Goal: Task Accomplishment & Management: Manage account settings

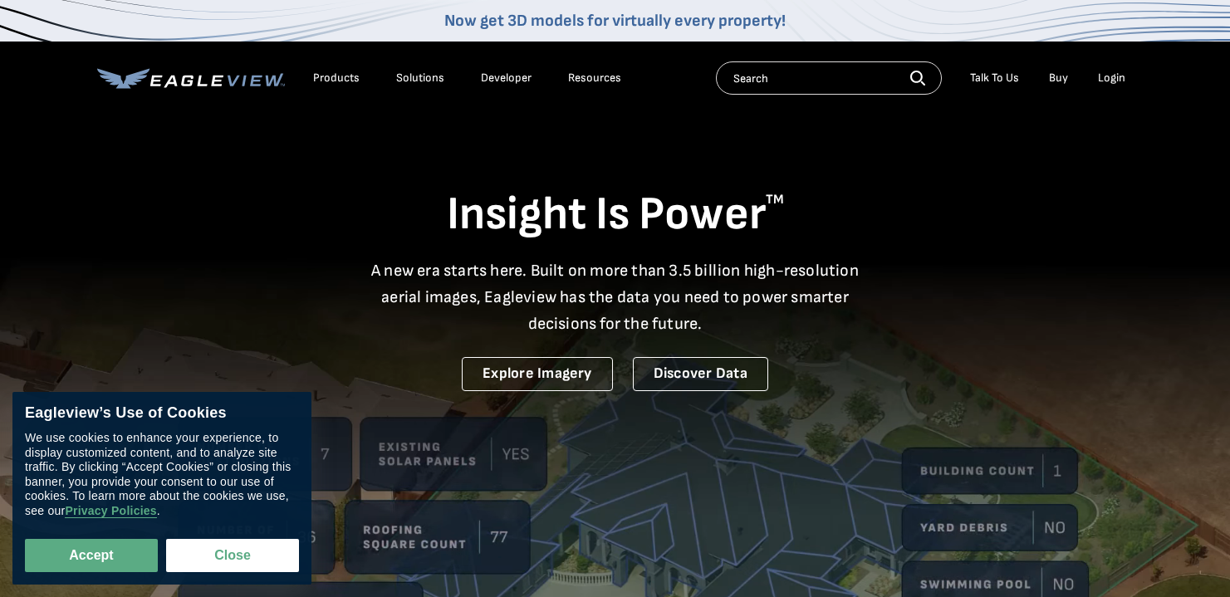
click at [1122, 81] on div "Login" at bounding box center [1111, 78] width 27 height 15
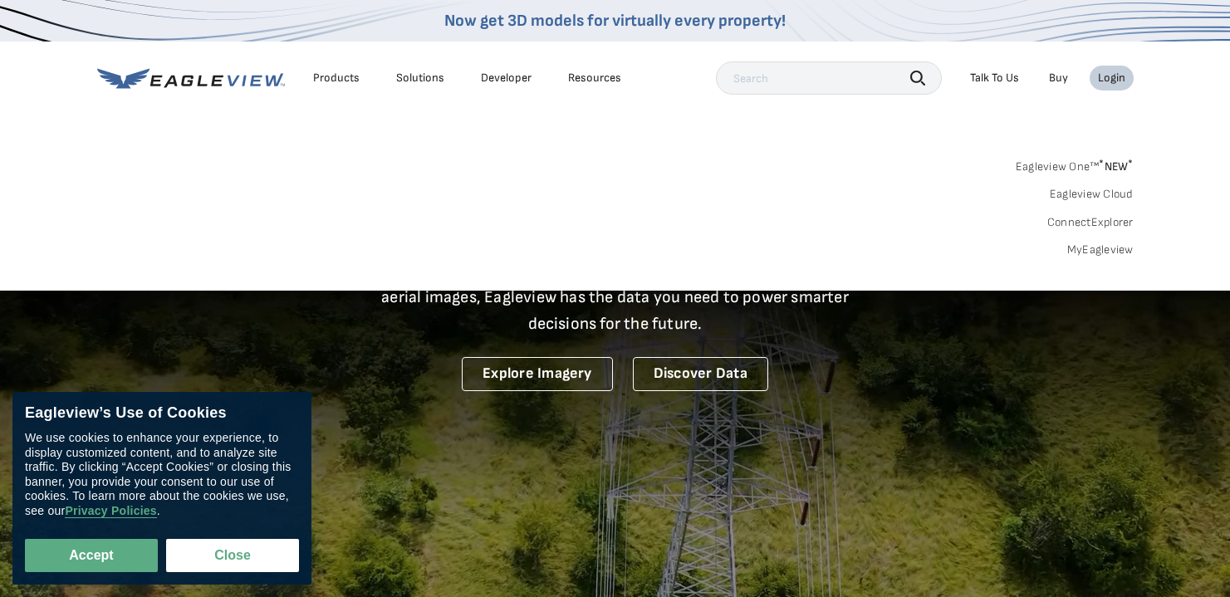
click at [1092, 248] on link "MyEagleview" at bounding box center [1101, 250] width 66 height 15
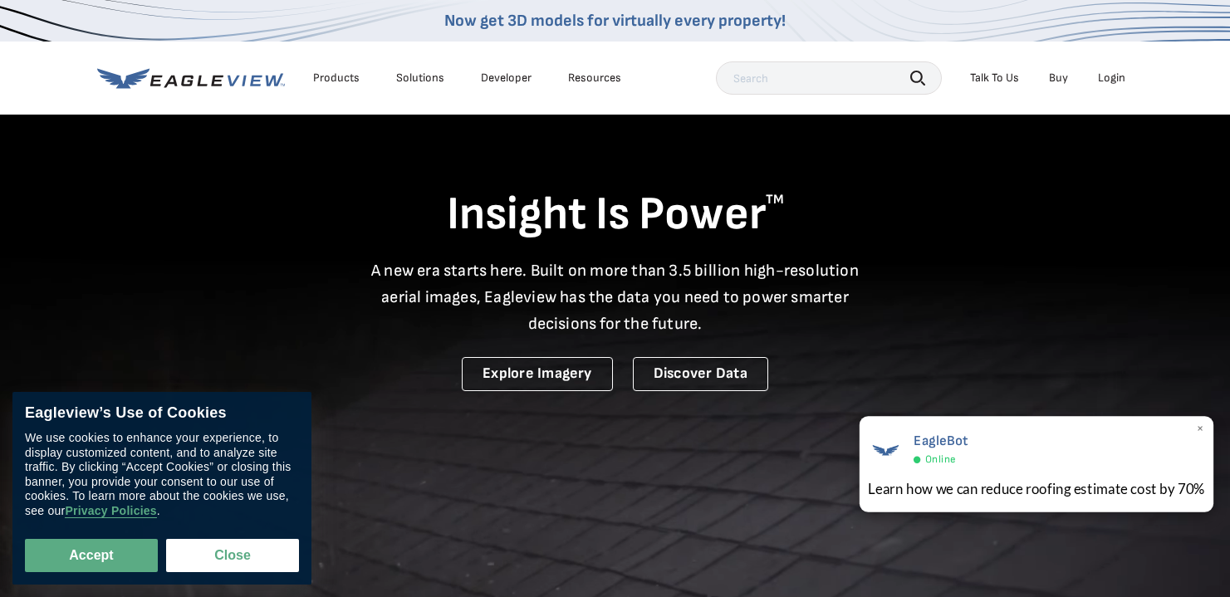
click at [989, 488] on div "Learn how we can reduce roofing estimate cost by 70%" at bounding box center [1036, 489] width 337 height 21
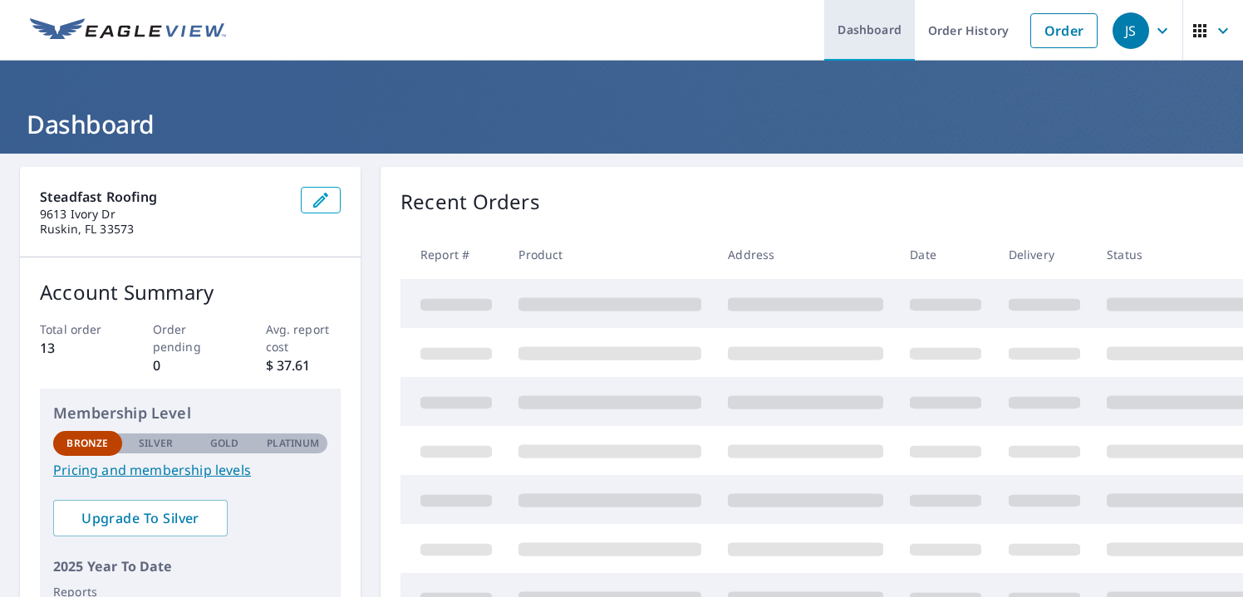
click at [881, 27] on link "Dashboard" at bounding box center [869, 30] width 91 height 61
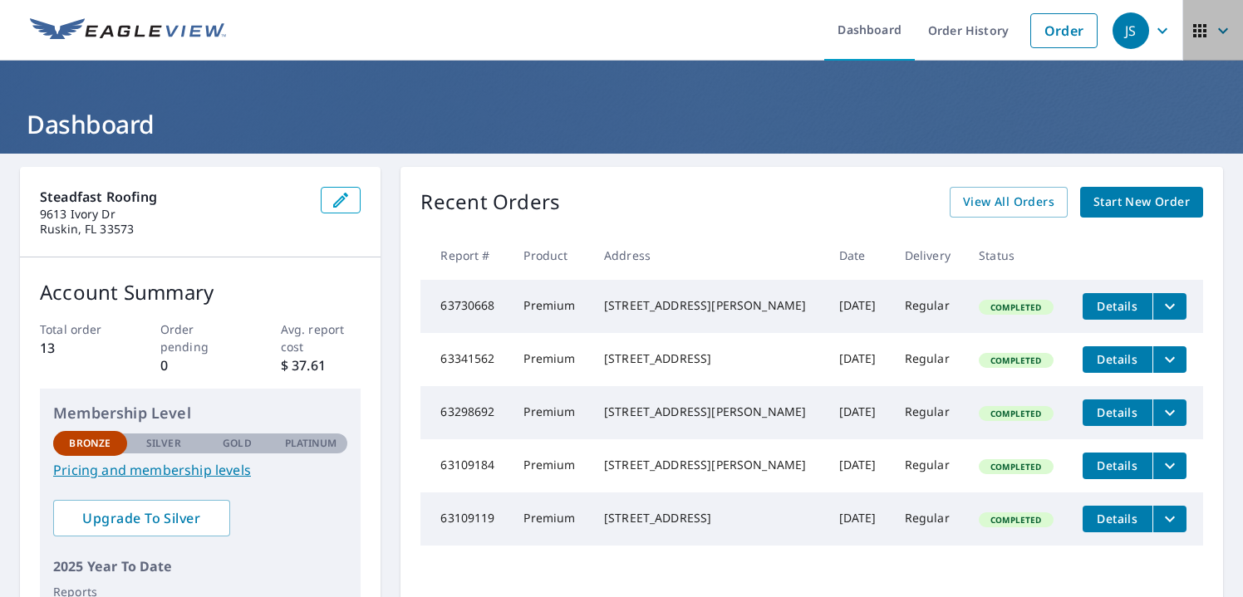
click at [1193, 34] on icon "button" at bounding box center [1199, 30] width 13 height 13
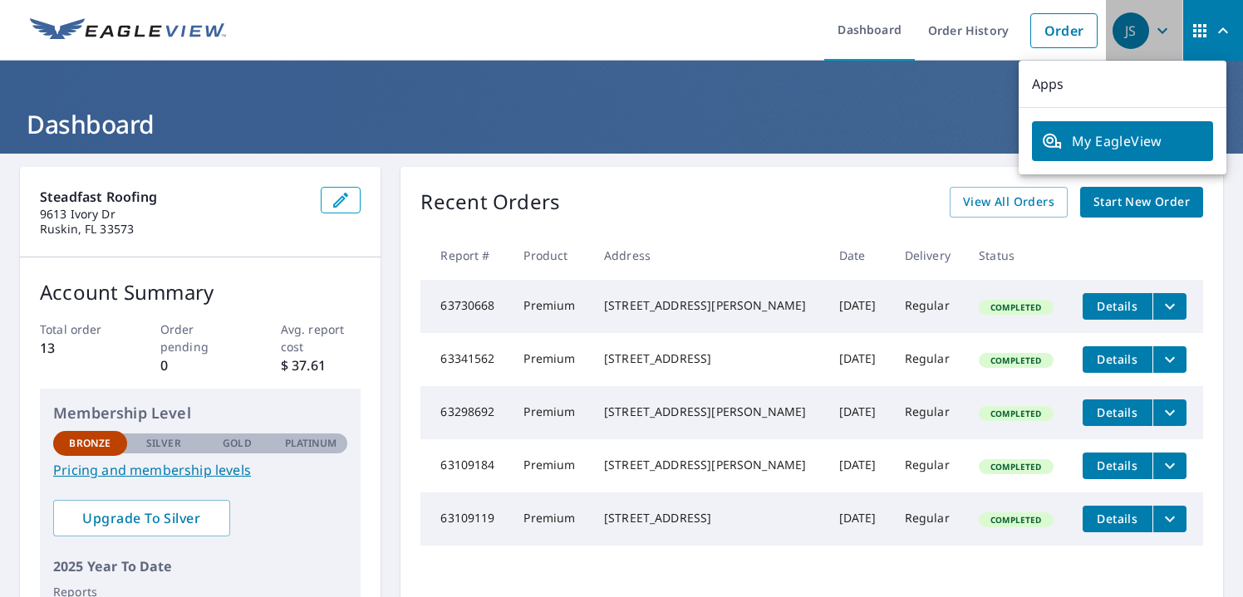
click at [1152, 31] on icon "button" at bounding box center [1162, 31] width 20 height 20
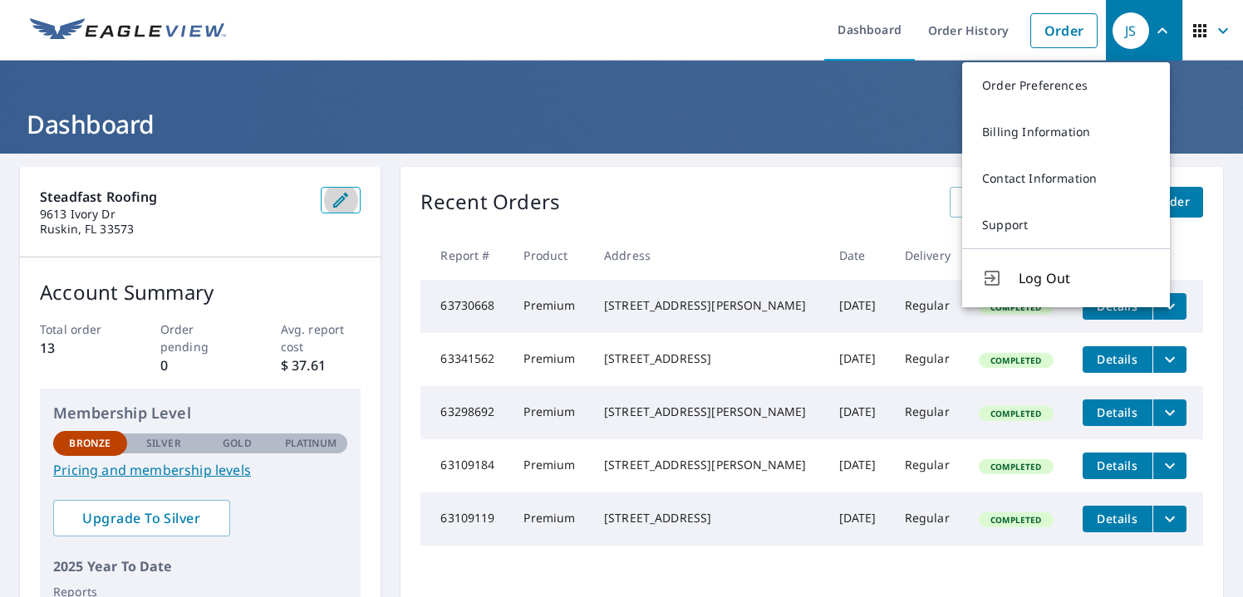
click at [333, 199] on icon "button" at bounding box center [341, 200] width 20 height 20
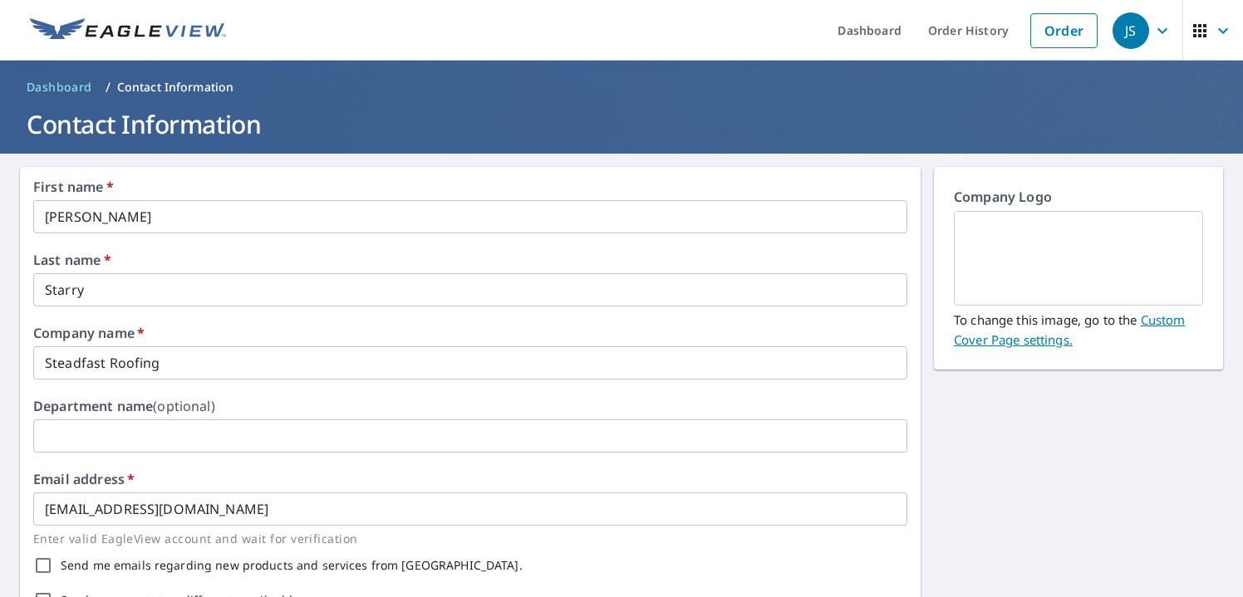
click at [994, 269] on img at bounding box center [1078, 259] width 209 height 90
click at [1142, 321] on link "Custom Cover Page settings." at bounding box center [1069, 330] width 231 height 37
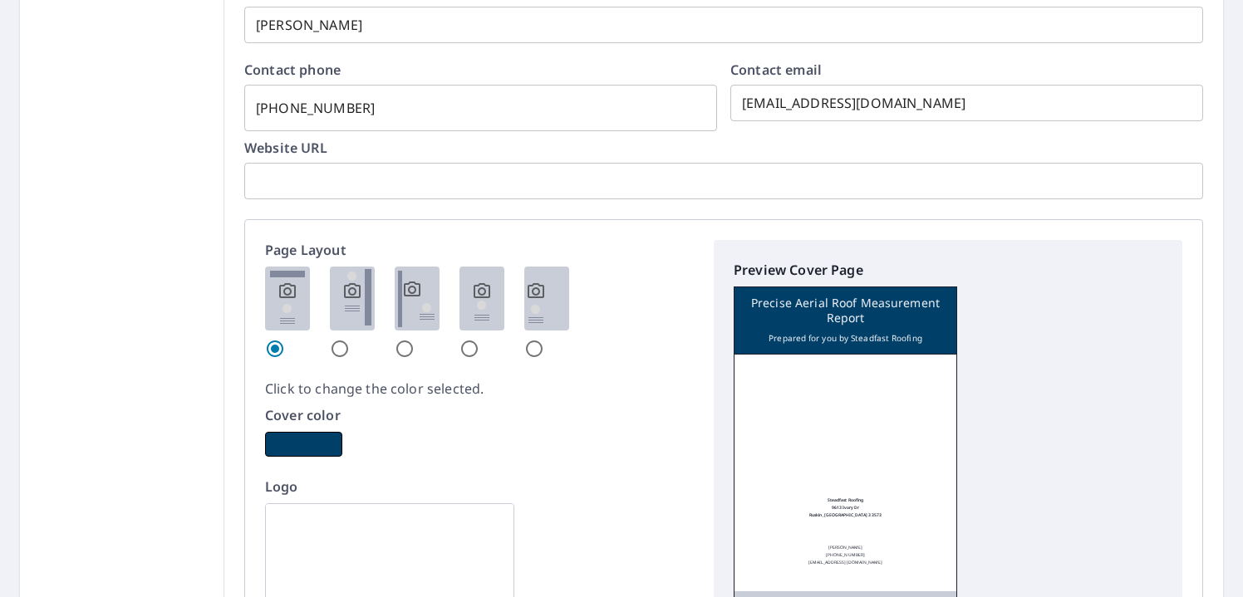
scroll to position [767, 0]
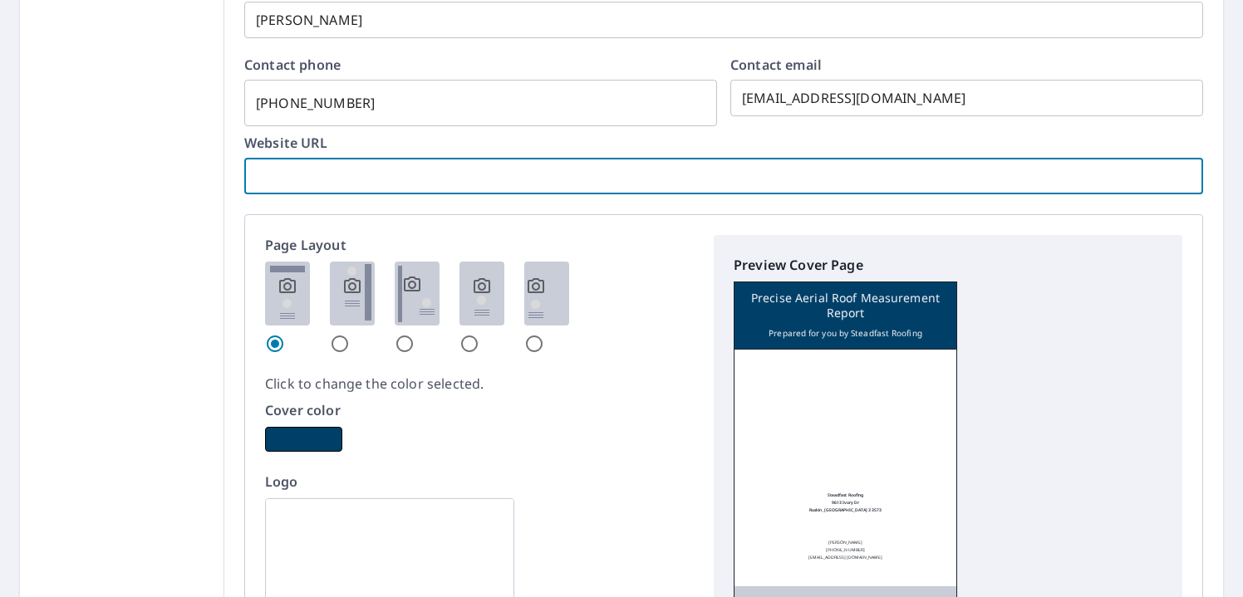
click at [418, 186] on input "text" at bounding box center [723, 176] width 959 height 47
type input "steadfastroofingfl.com"
click at [307, 436] on button "button" at bounding box center [303, 439] width 77 height 25
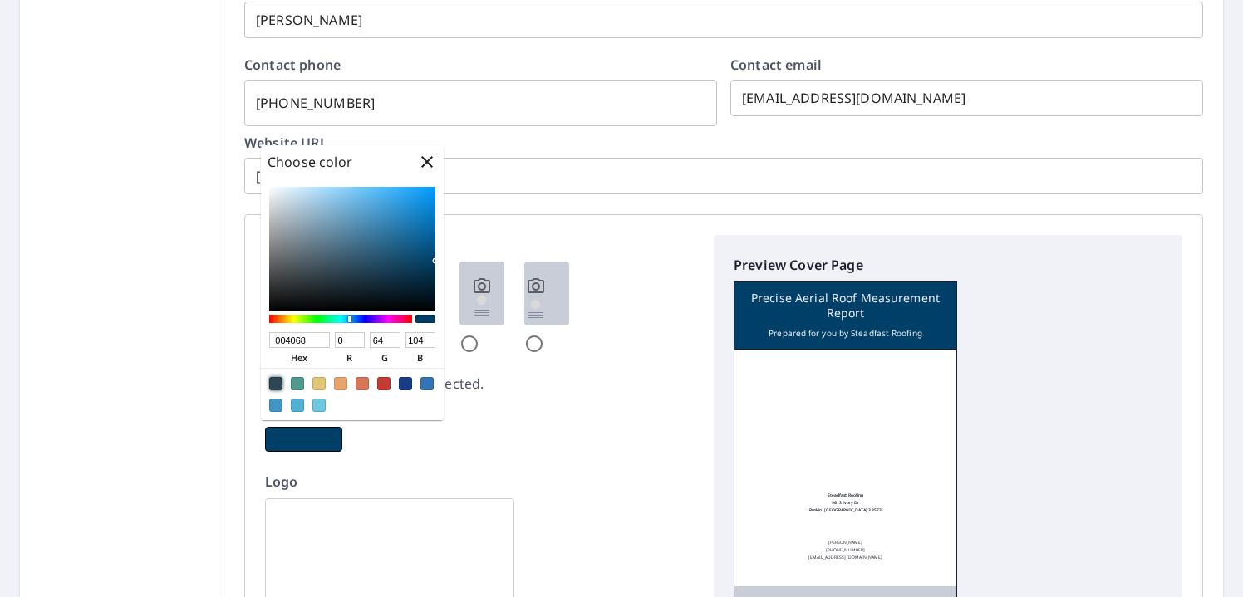
click at [276, 383] on div at bounding box center [275, 383] width 13 height 13
type input "2E4552"
type input "46"
type input "69"
type input "82"
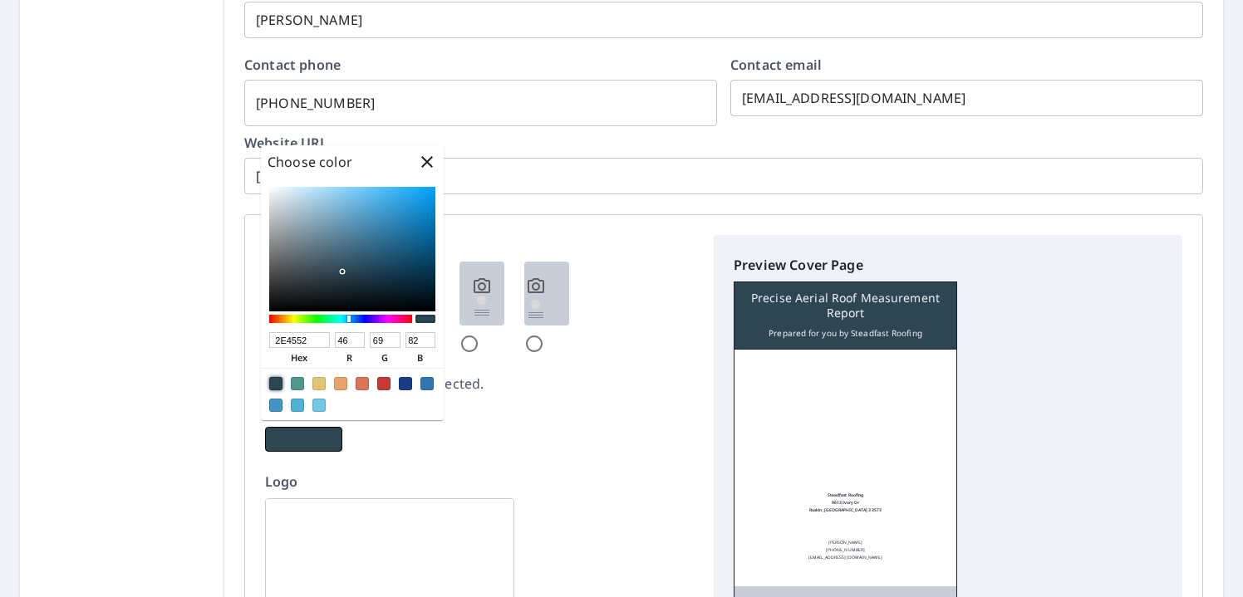
type input "263D49"
type input "38"
type input "61"
type input "73"
type input "293E49"
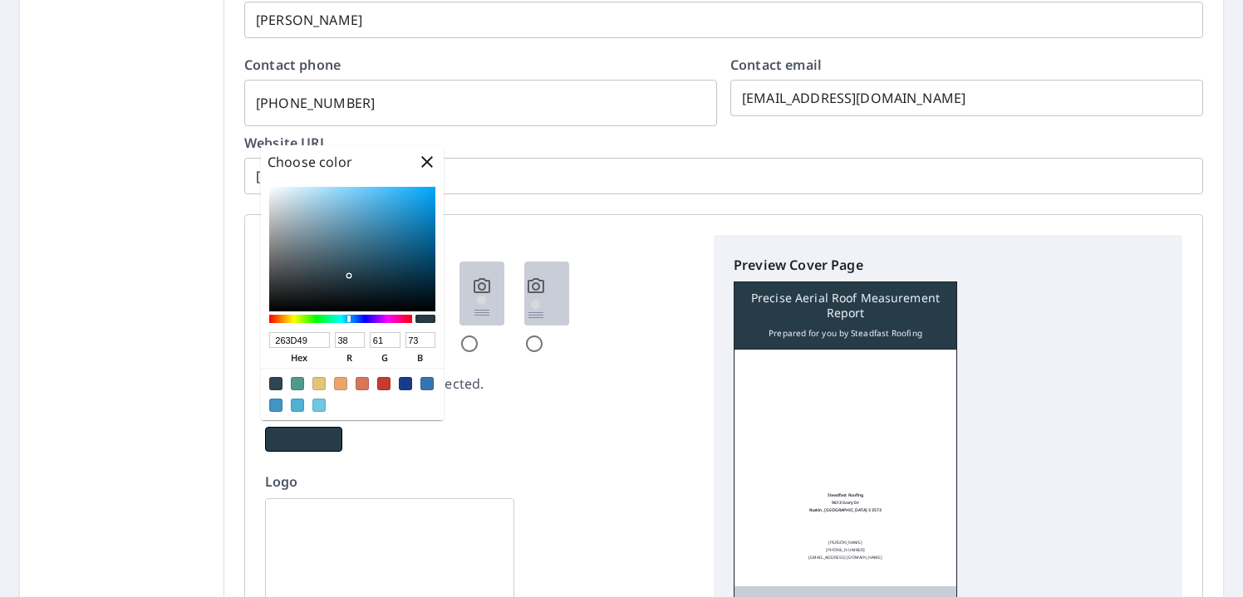
type input "41"
type input "62"
type input "26343B"
type input "38"
type input "52"
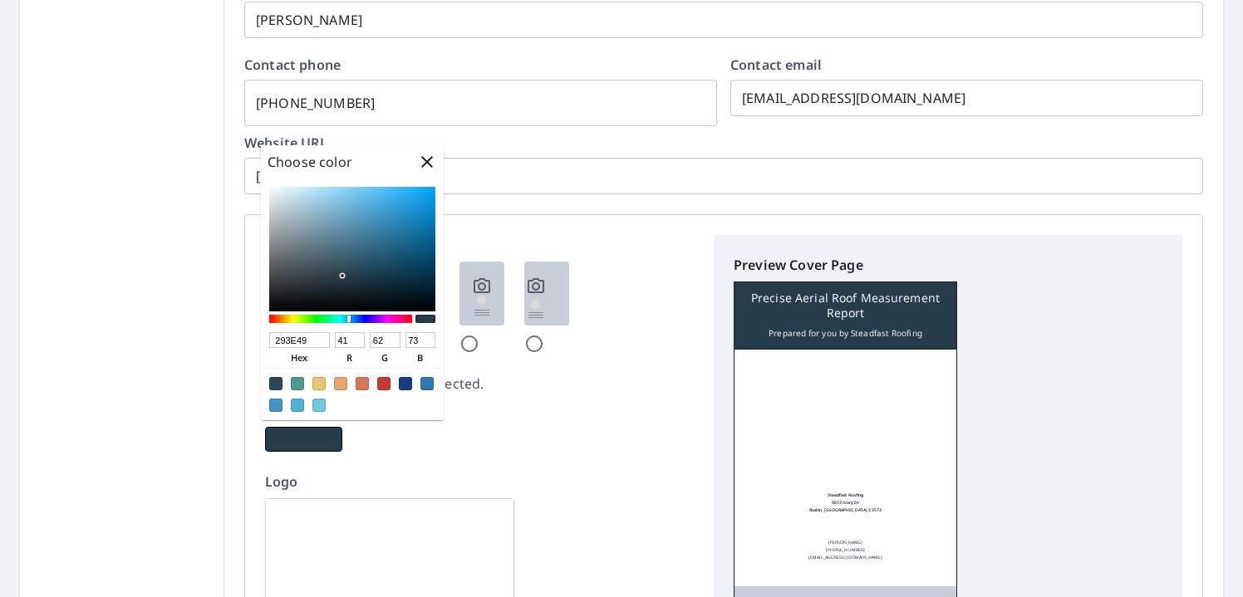
type input "59"
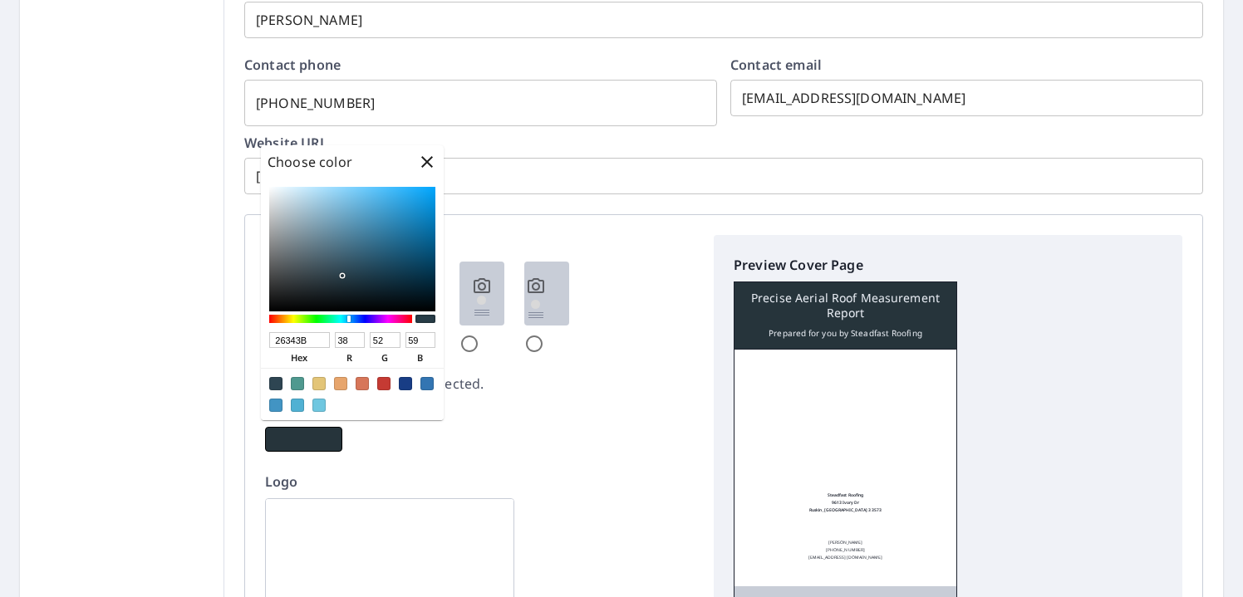
type input "1D2529"
type input "29"
type input "37"
type input "41"
type input "171B1D"
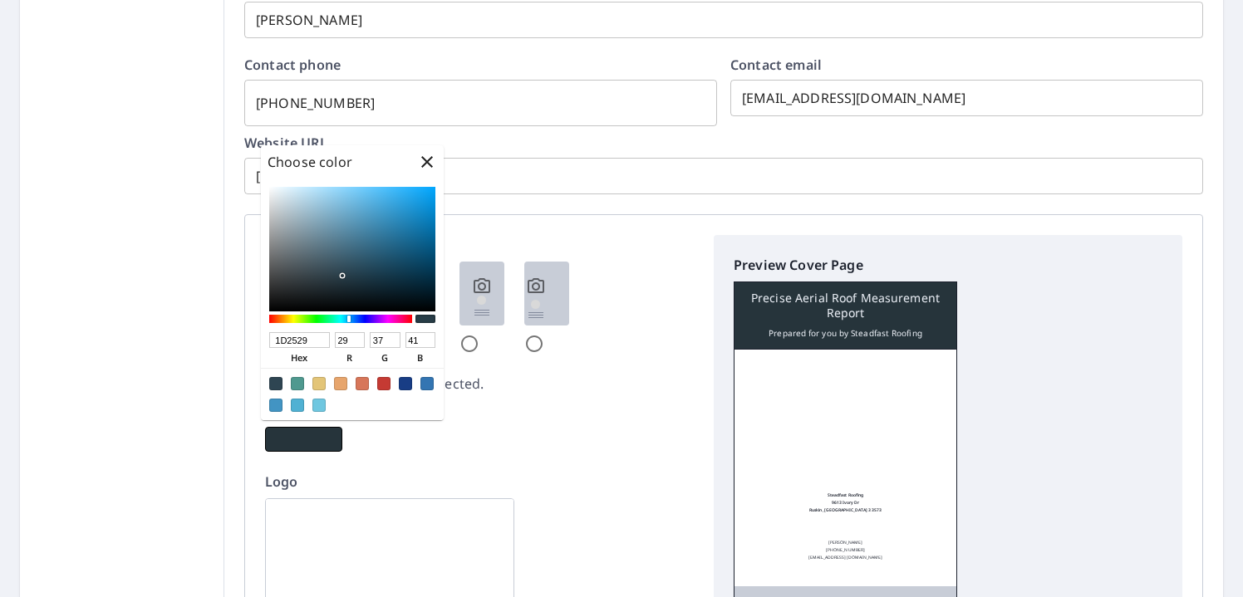
type input "23"
type input "27"
type input "29"
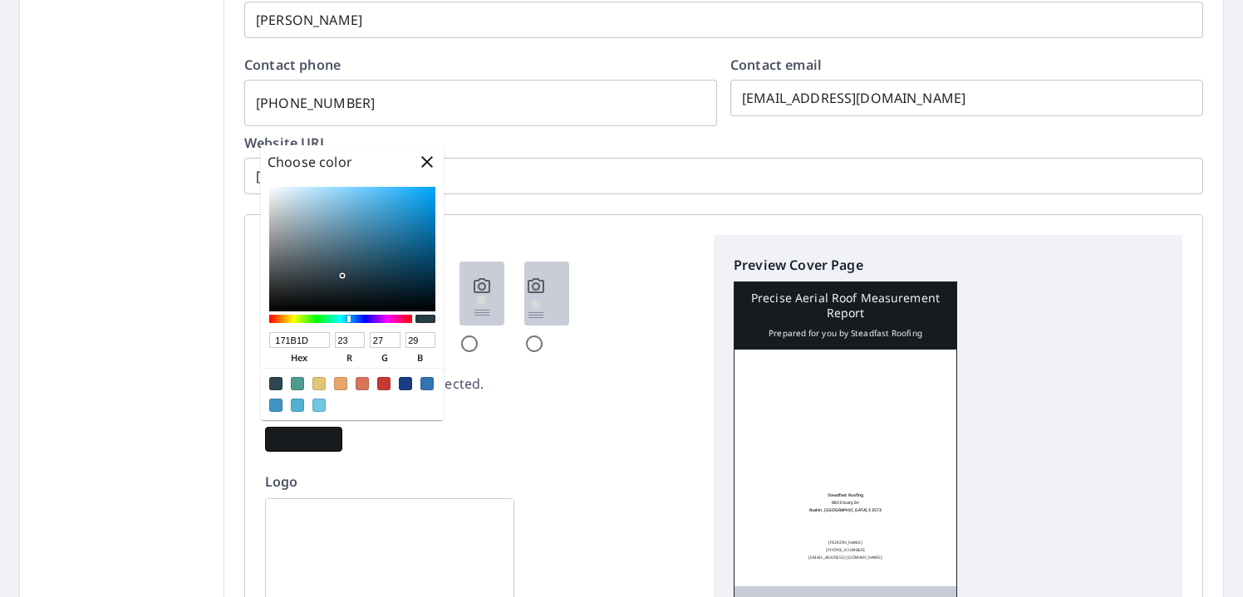
type input "101213"
type input "16"
type input "18"
type input "19"
type input "090A0A"
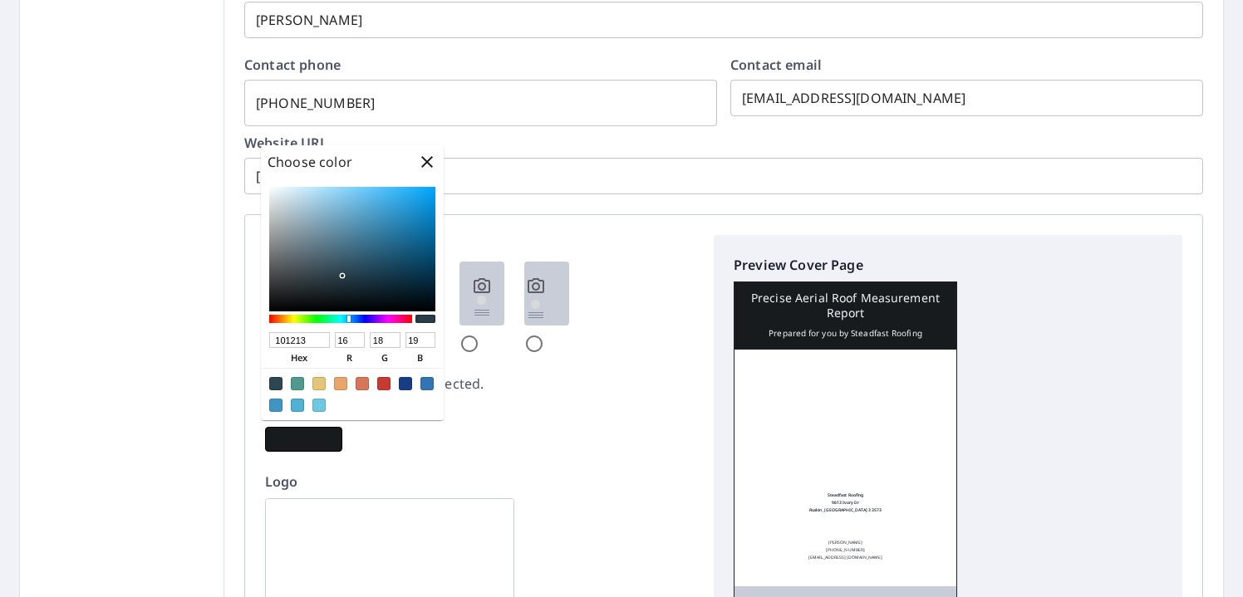
type input "9"
type input "10"
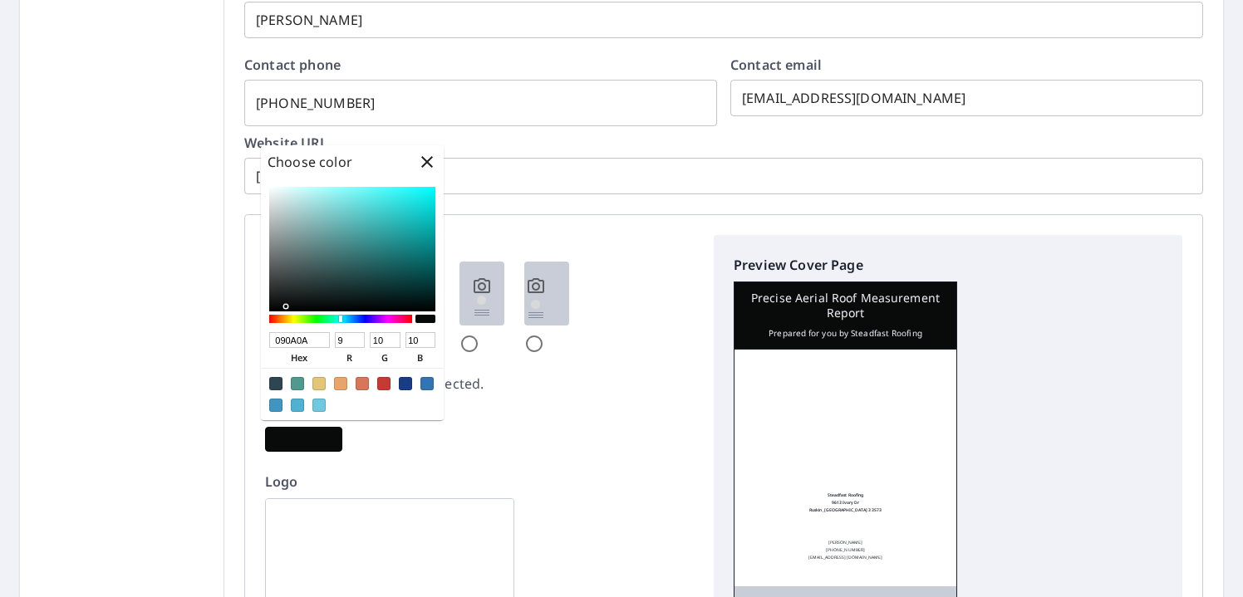
type input "060707"
type input "6"
type input "7"
type input "050505"
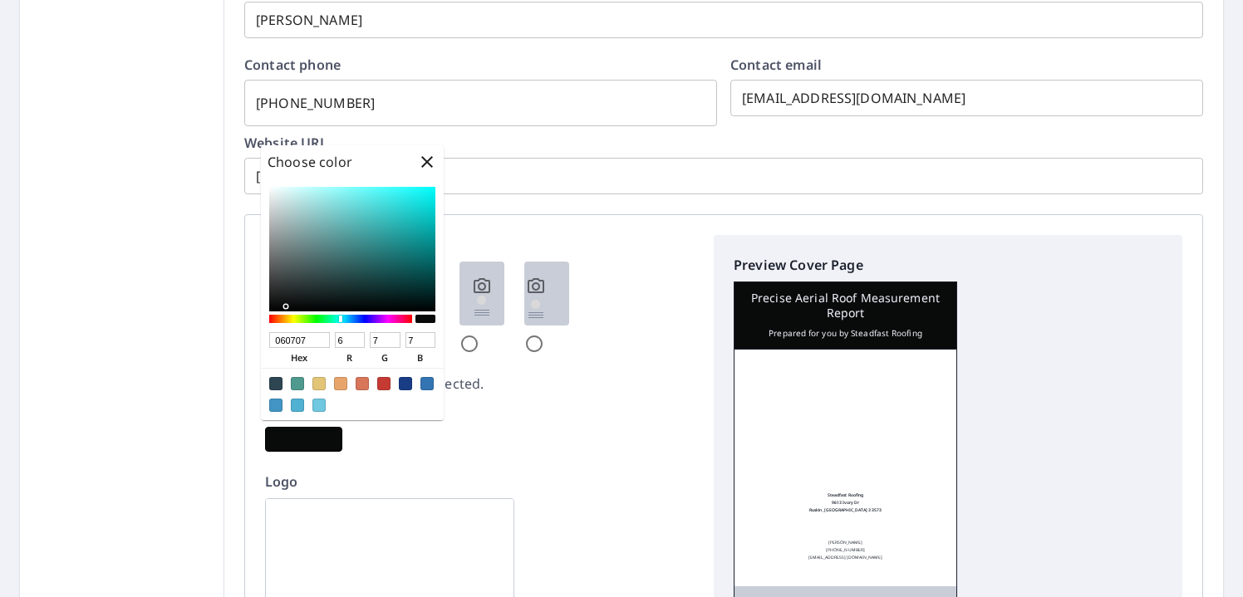
type input "5"
type input "030303"
type input "3"
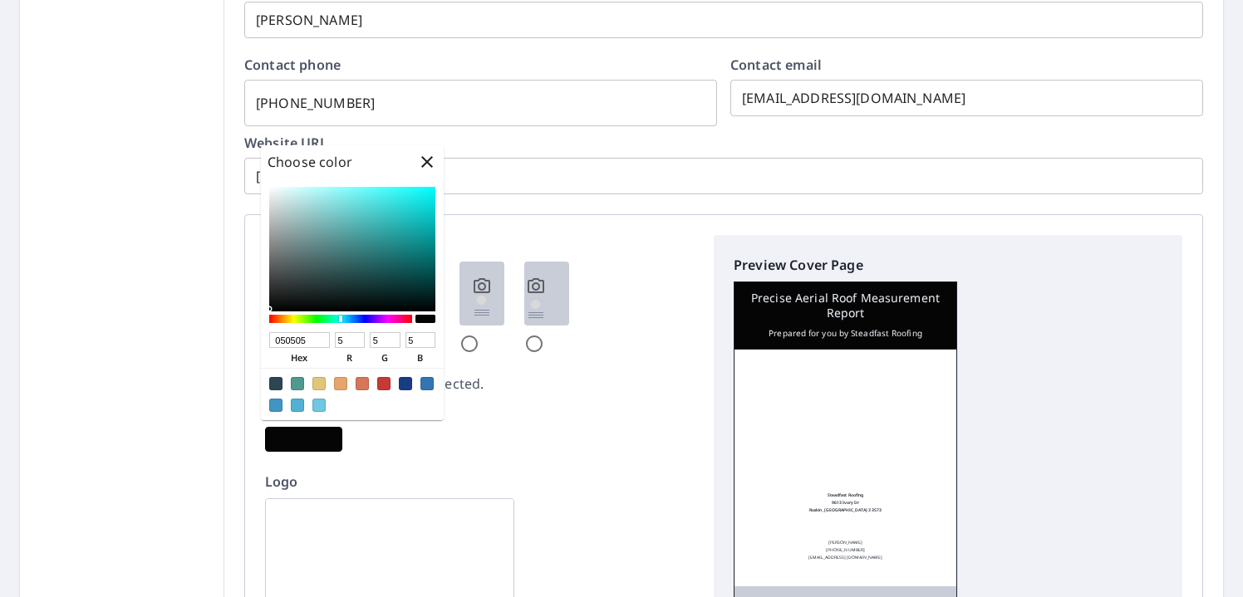
type input "3"
type input "020202"
type input "2"
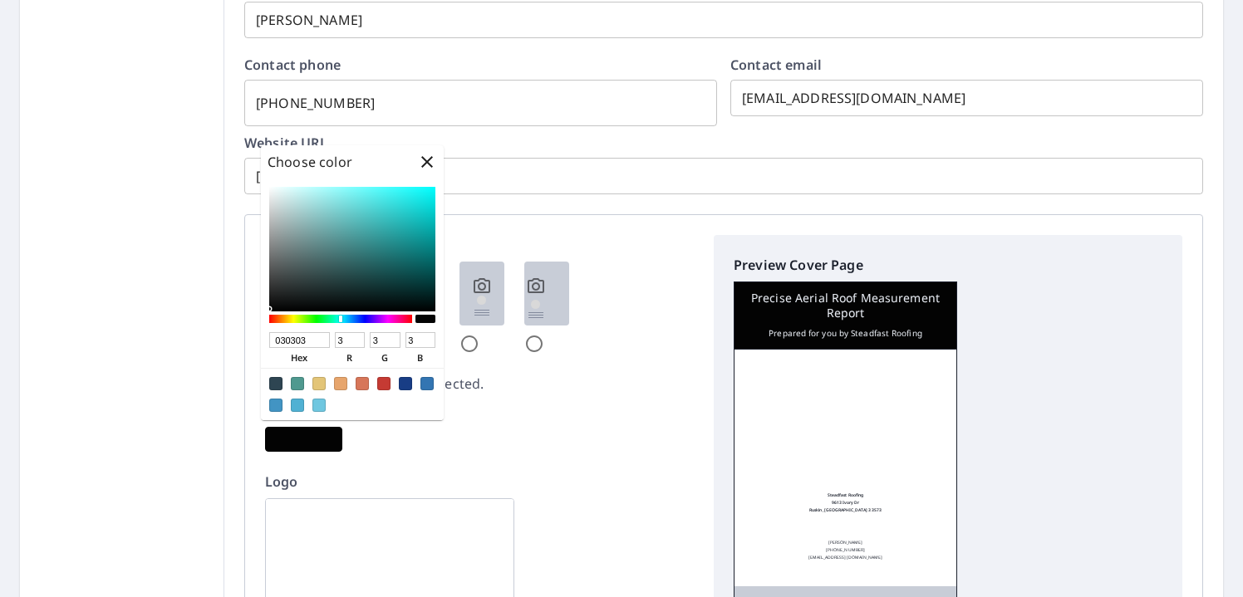
type input "2"
type input "000000"
type input "0"
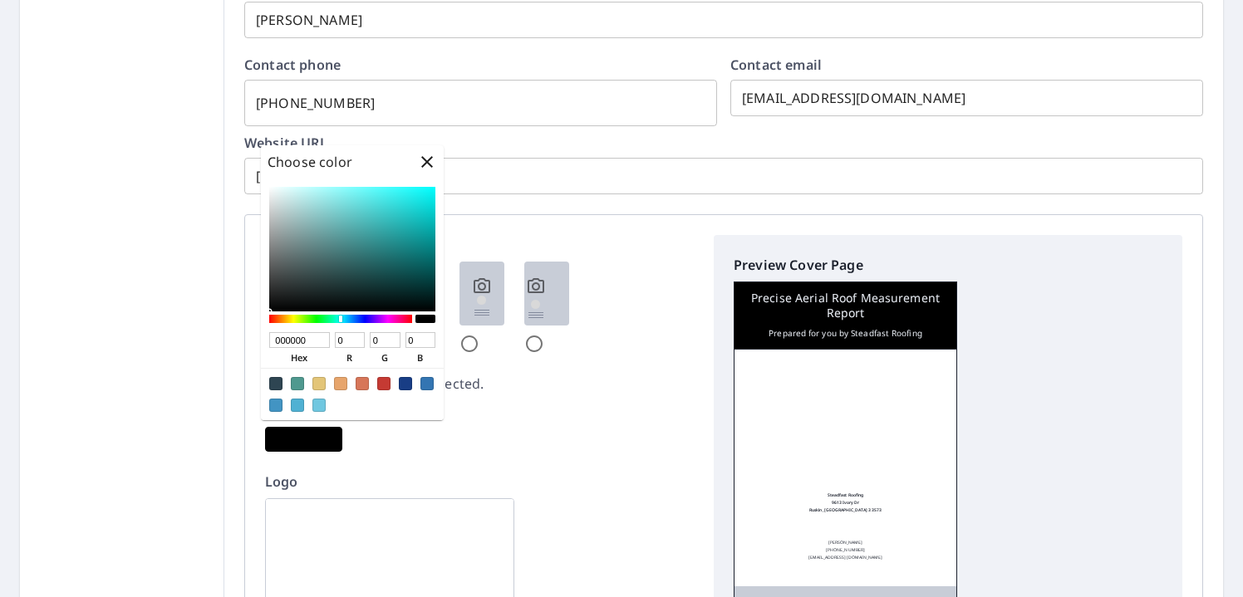
drag, startPoint x: 348, startPoint y: 276, endPoint x: 269, endPoint y: 312, distance: 87.0
click at [269, 312] on div "000000 hex 0 r 0 g 0 b 100 a" at bounding box center [352, 300] width 183 height 242
click at [294, 336] on input "000000" at bounding box center [299, 340] width 61 height 16
paste input "C953F"
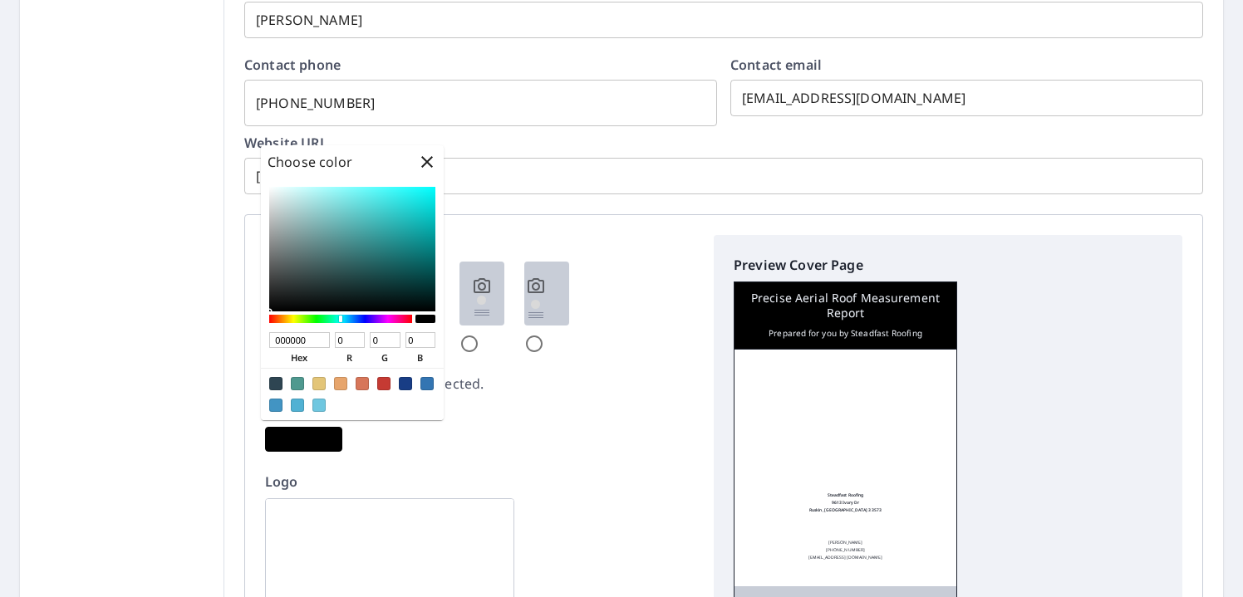
type input "0C953F"
type input "12"
type input "149"
type input "63"
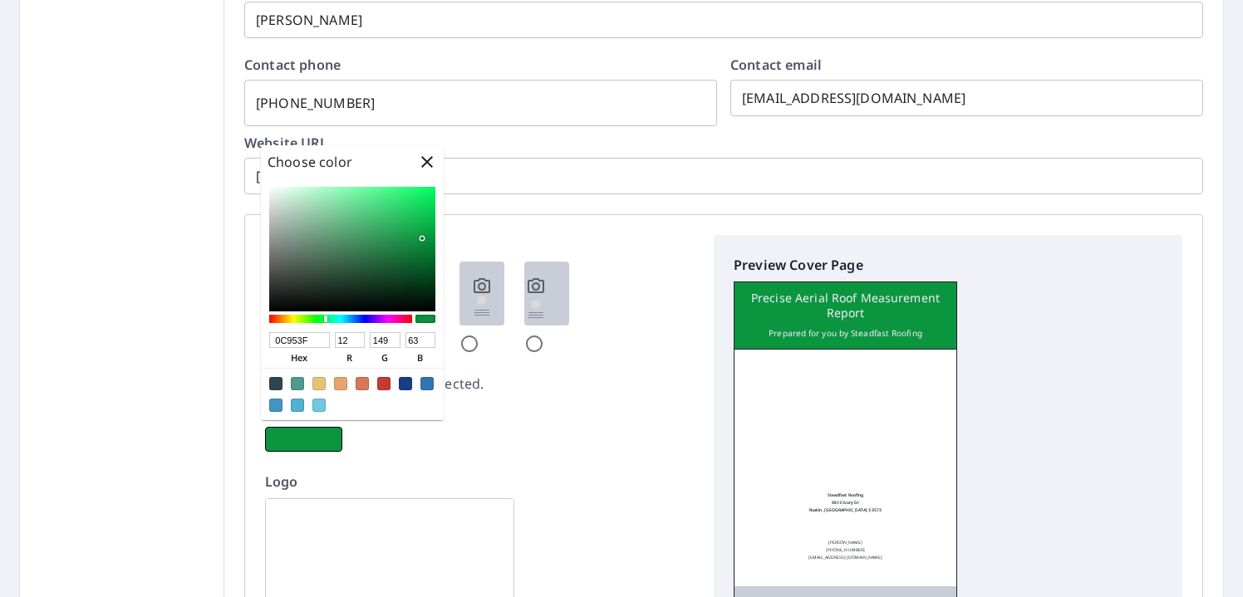
type input "0C953F"
click at [469, 430] on div "Cover color" at bounding box center [479, 426] width 429 height 52
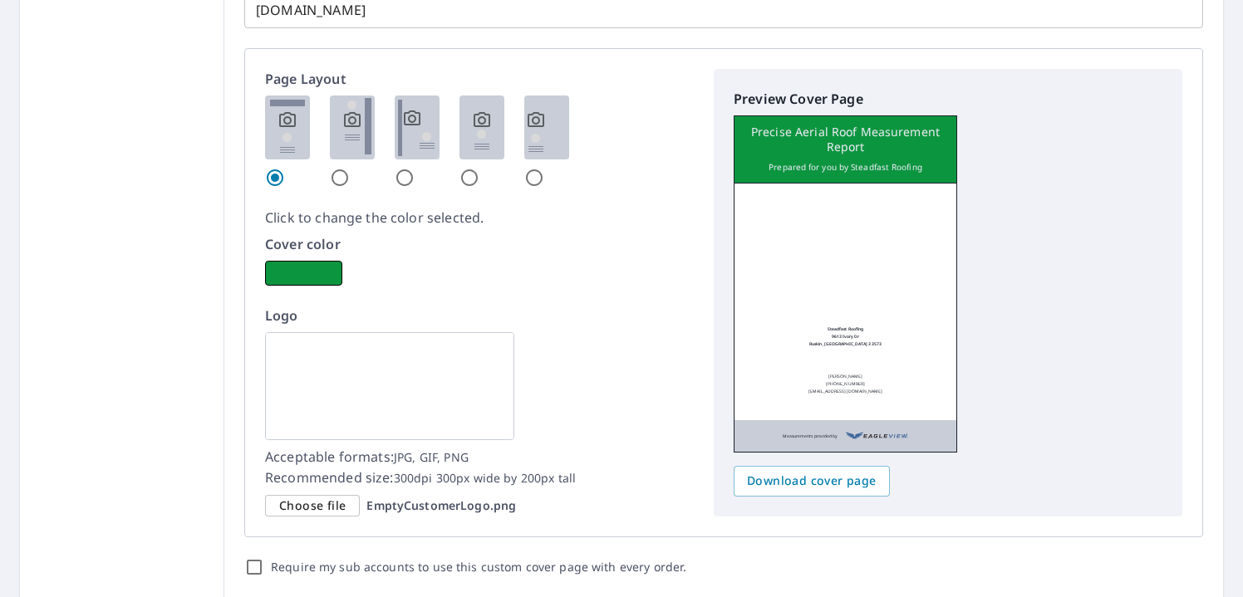
scroll to position [953, 0]
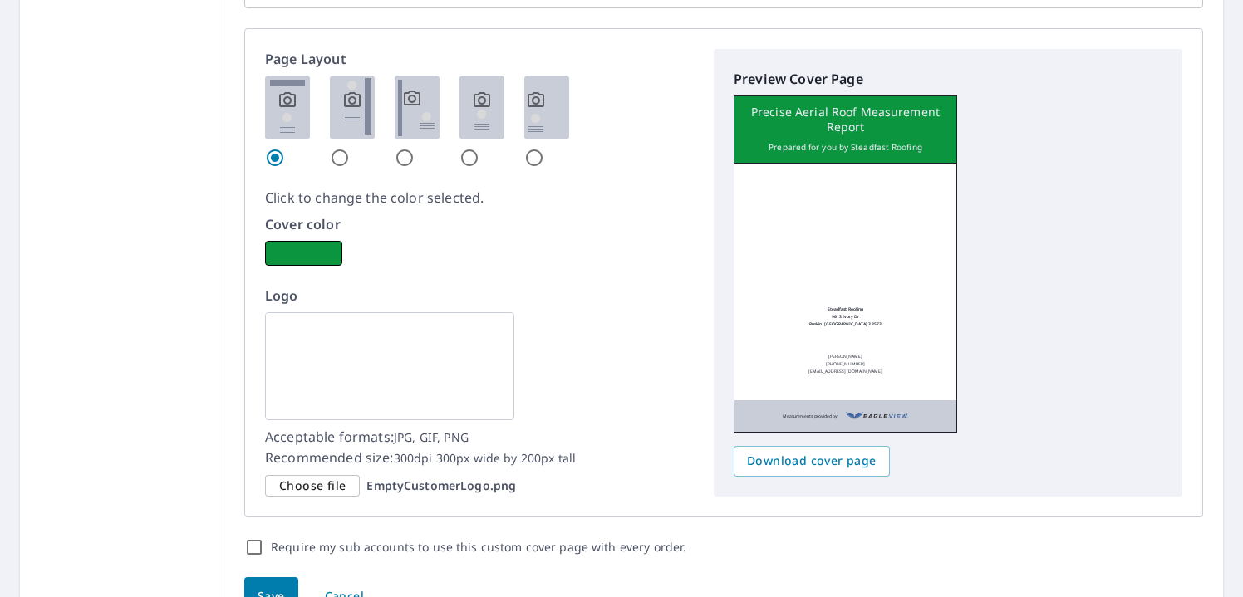
click at [389, 387] on img at bounding box center [389, 366] width 249 height 108
click at [312, 490] on span "Choose file" at bounding box center [312, 486] width 66 height 21
click at [0, 0] on input "Choose file EmptyCustomerLogo.png" at bounding box center [0, 0] width 0 height 0
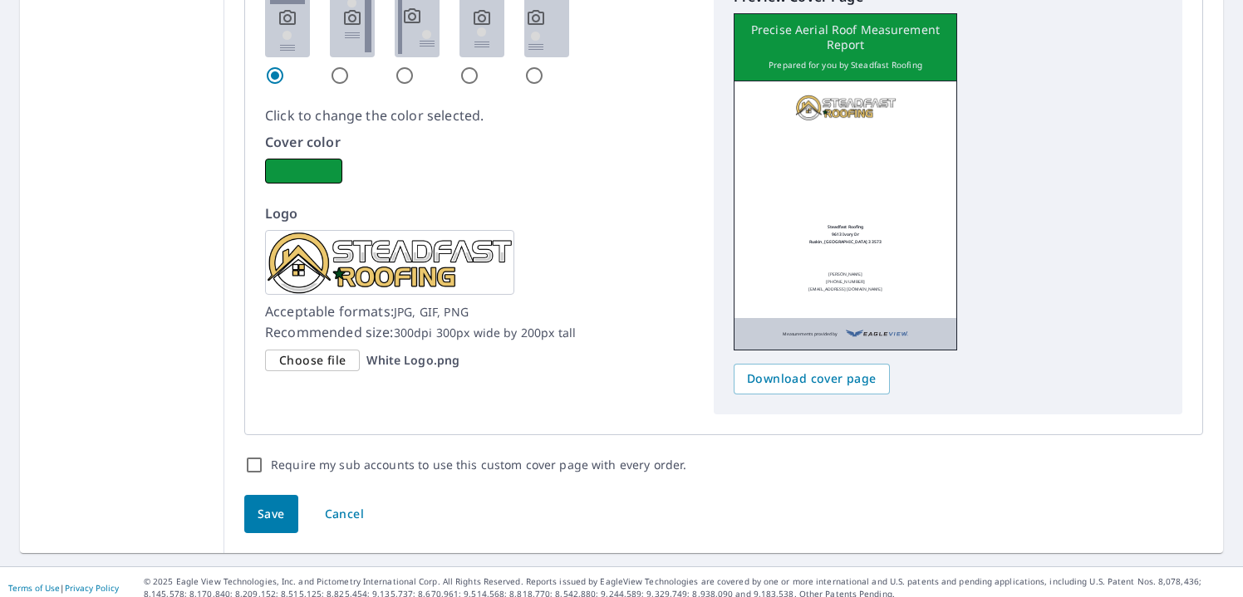
scroll to position [1047, 0]
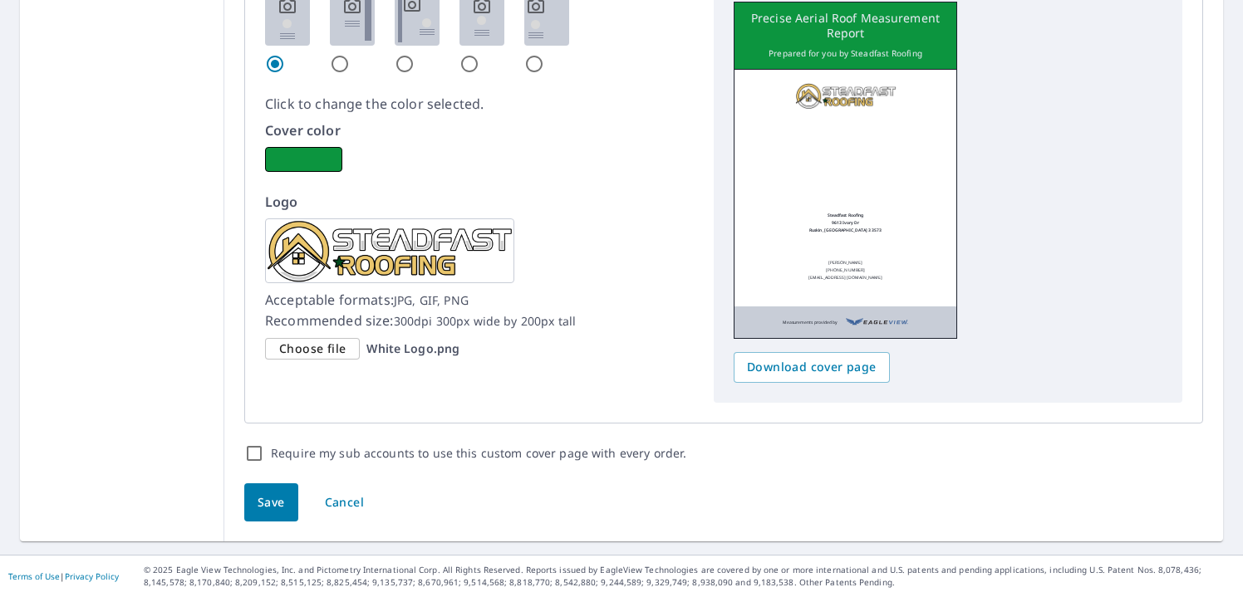
click at [274, 502] on span "Save" at bounding box center [271, 503] width 27 height 21
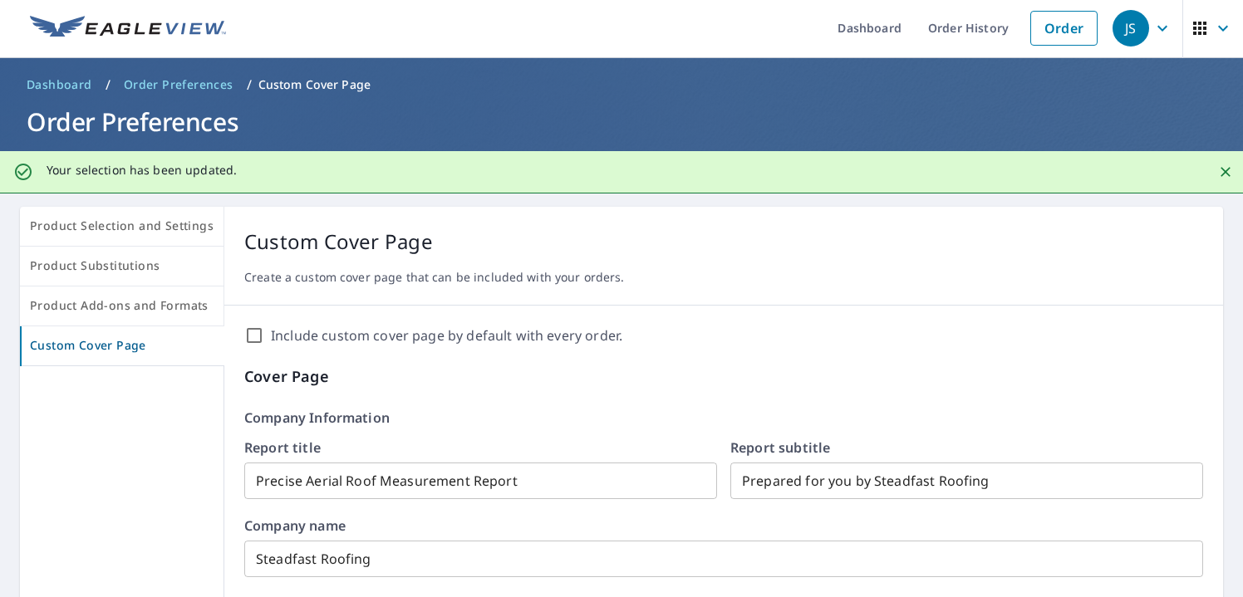
scroll to position [0, 0]
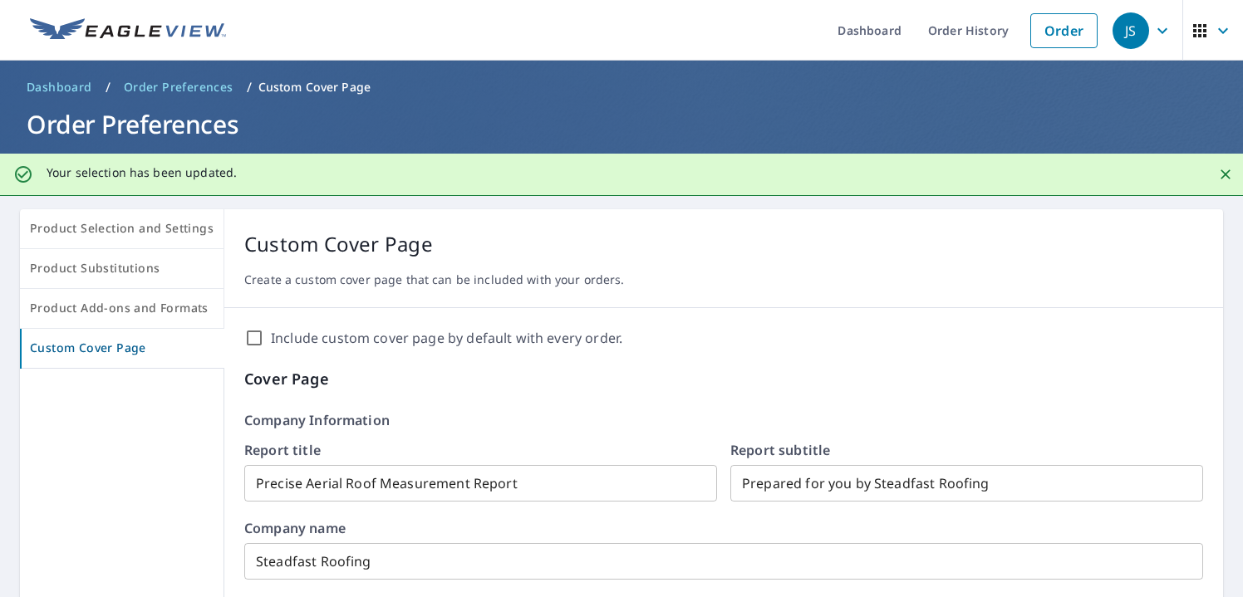
click at [73, 89] on span "Dashboard" at bounding box center [60, 87] width 66 height 17
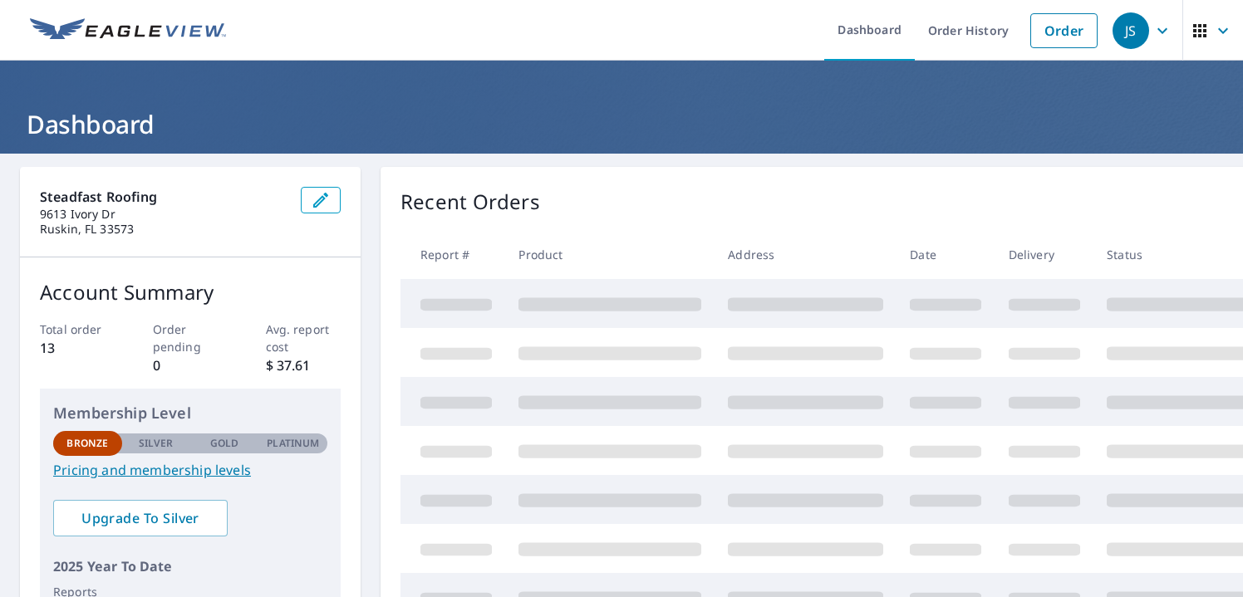
click at [1133, 36] on div "JS" at bounding box center [1130, 30] width 37 height 37
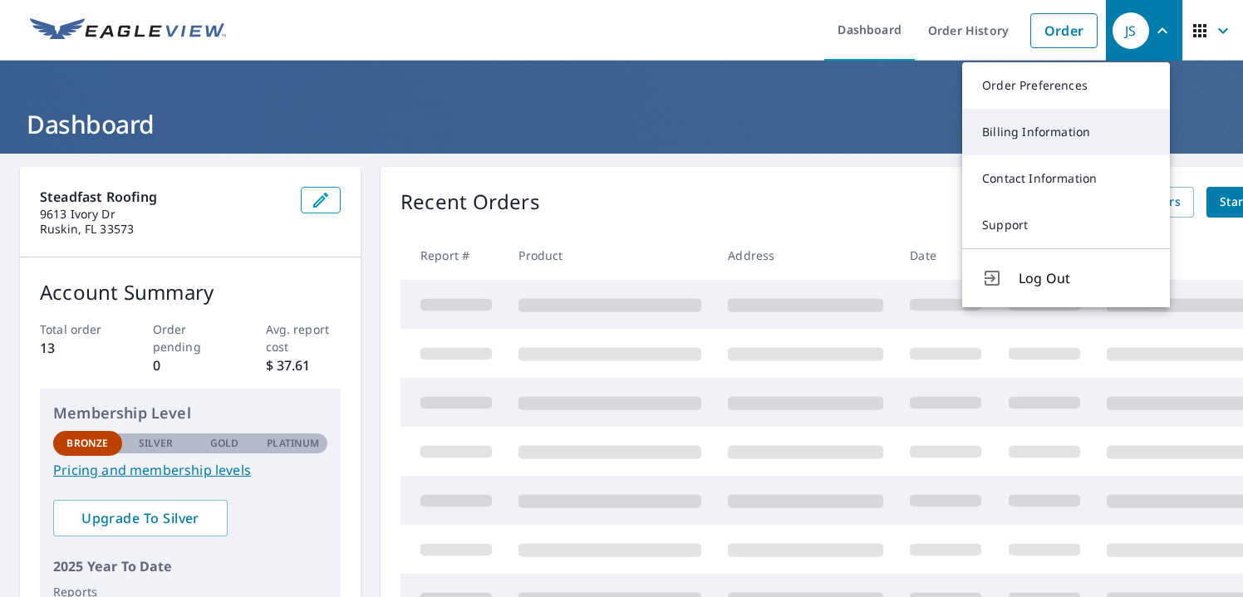
click at [1058, 127] on link "Billing Information" at bounding box center [1066, 132] width 208 height 47
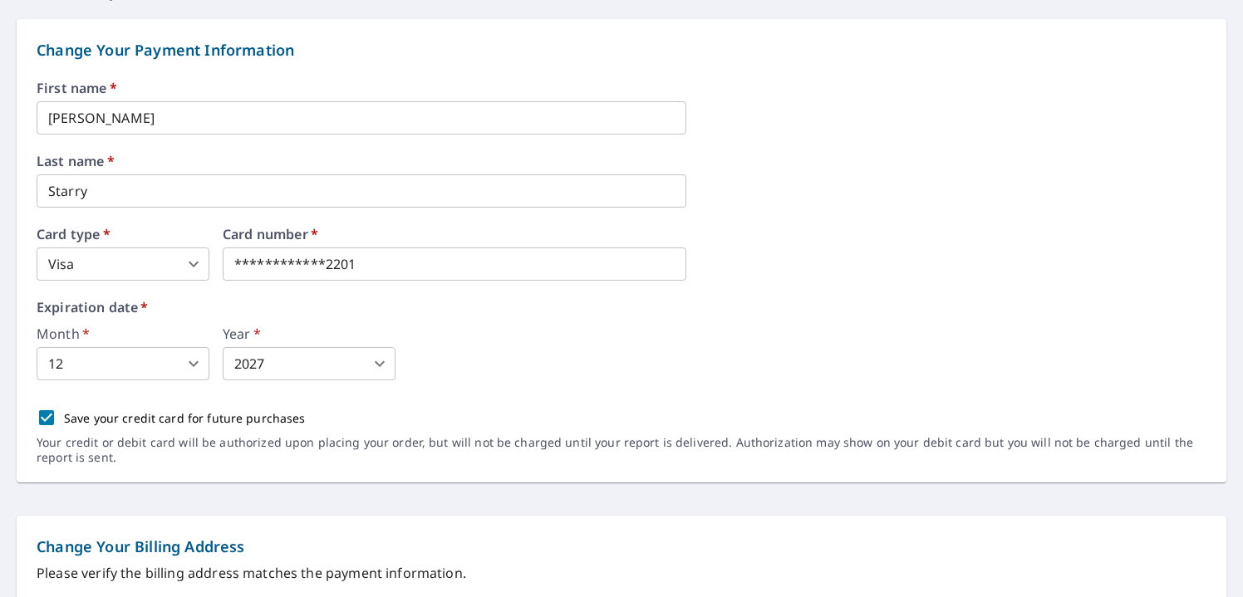
scroll to position [120, 0]
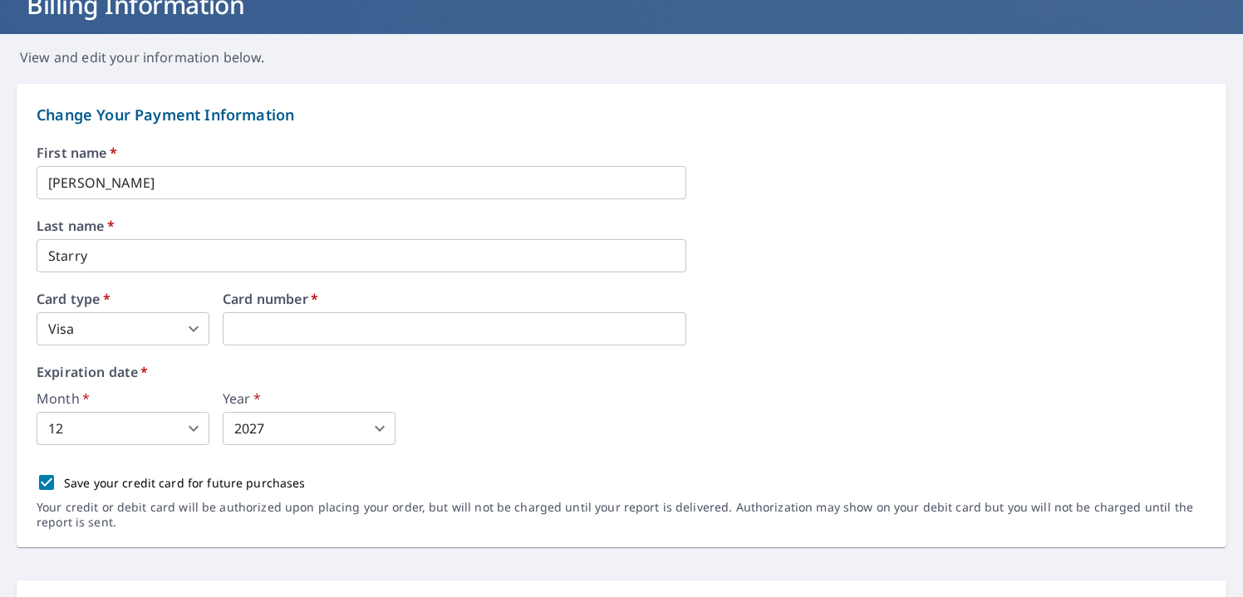
click at [143, 430] on body "JS JS Dashboard Order History Order JS Dashboard / Billing Information Billing …" at bounding box center [621, 298] width 1243 height 597
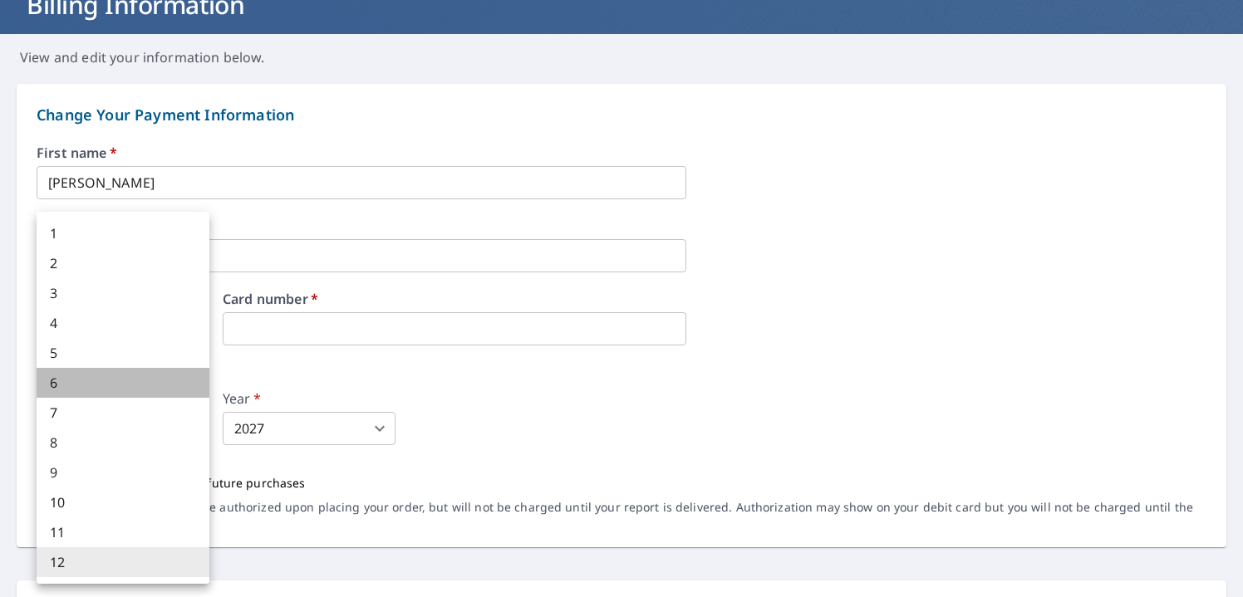
click at [124, 386] on li "6" at bounding box center [123, 383] width 173 height 30
type input "6"
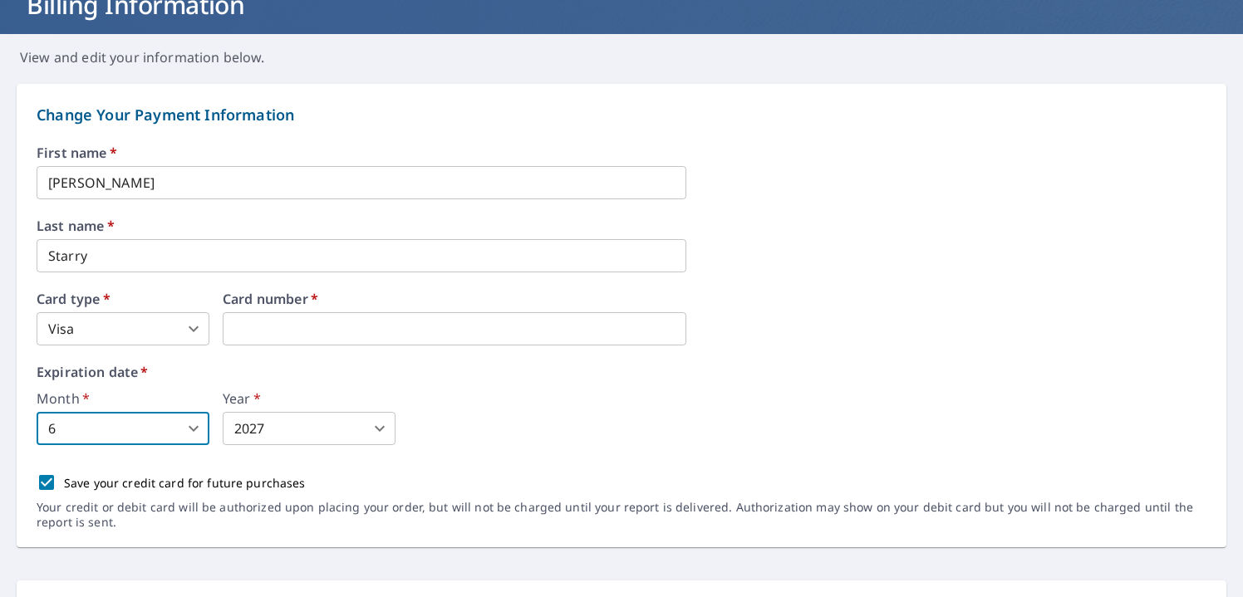
click at [256, 422] on body "JS JS Dashboard Order History Order JS Dashboard / Billing Information Billing …" at bounding box center [621, 298] width 1243 height 597
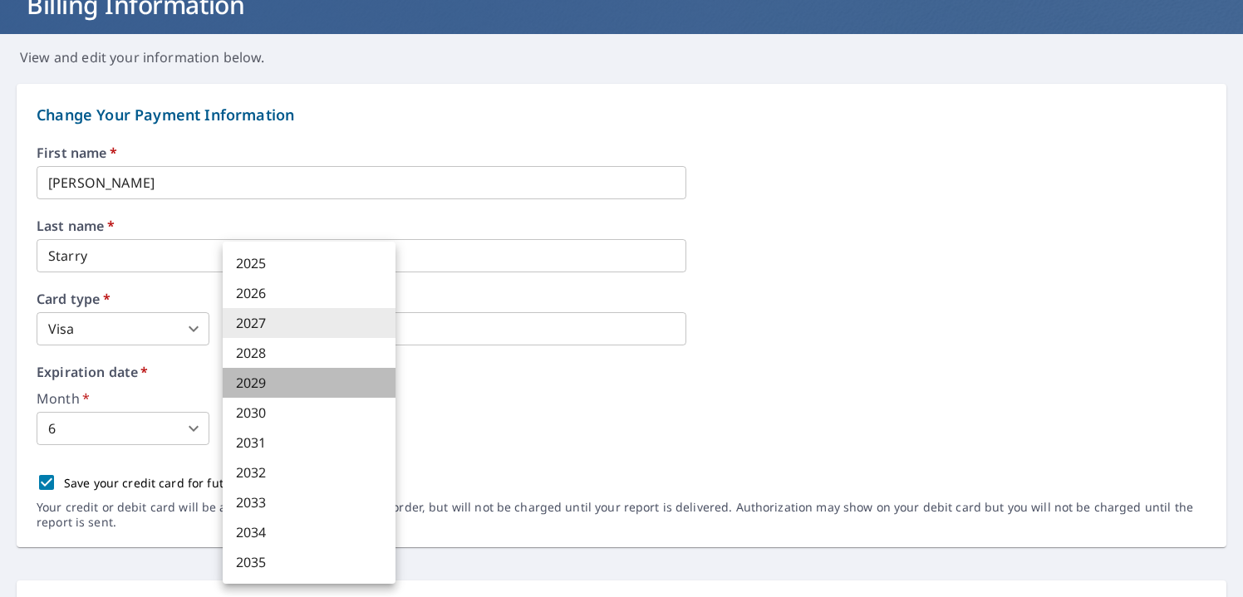
click at [275, 387] on li "2029" at bounding box center [309, 383] width 173 height 30
type input "2029"
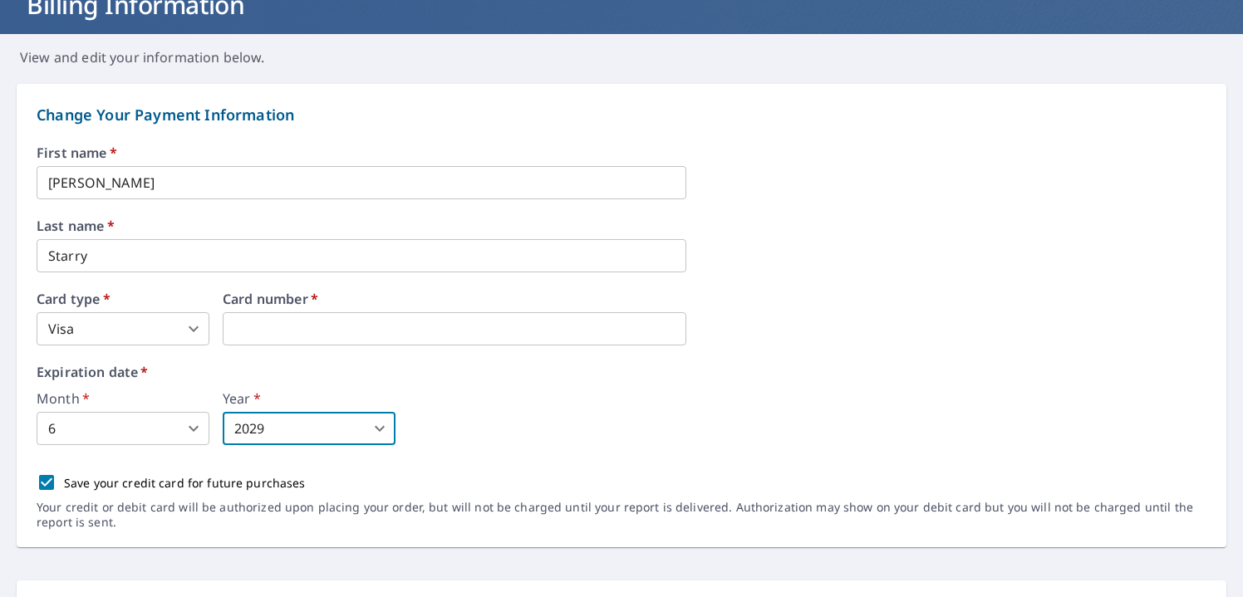
click at [434, 423] on div "Month   * 6 6 ​ Year   * 2029 2029 ​" at bounding box center [622, 418] width 1170 height 53
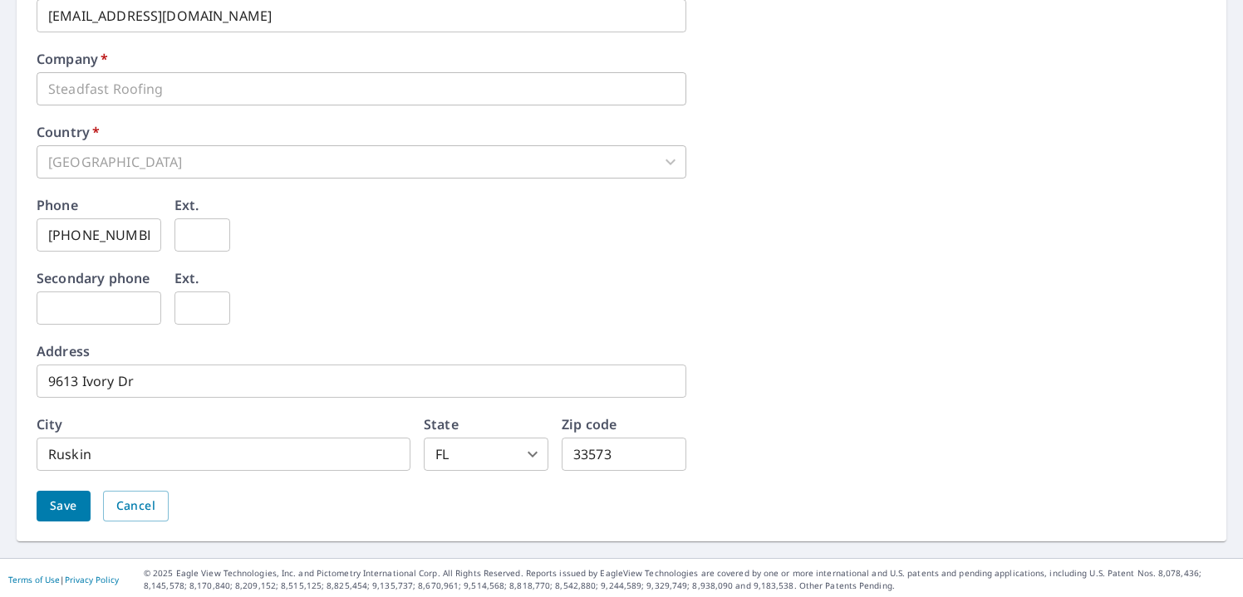
scroll to position [811, 0]
click at [55, 499] on span "Save" at bounding box center [63, 503] width 27 height 21
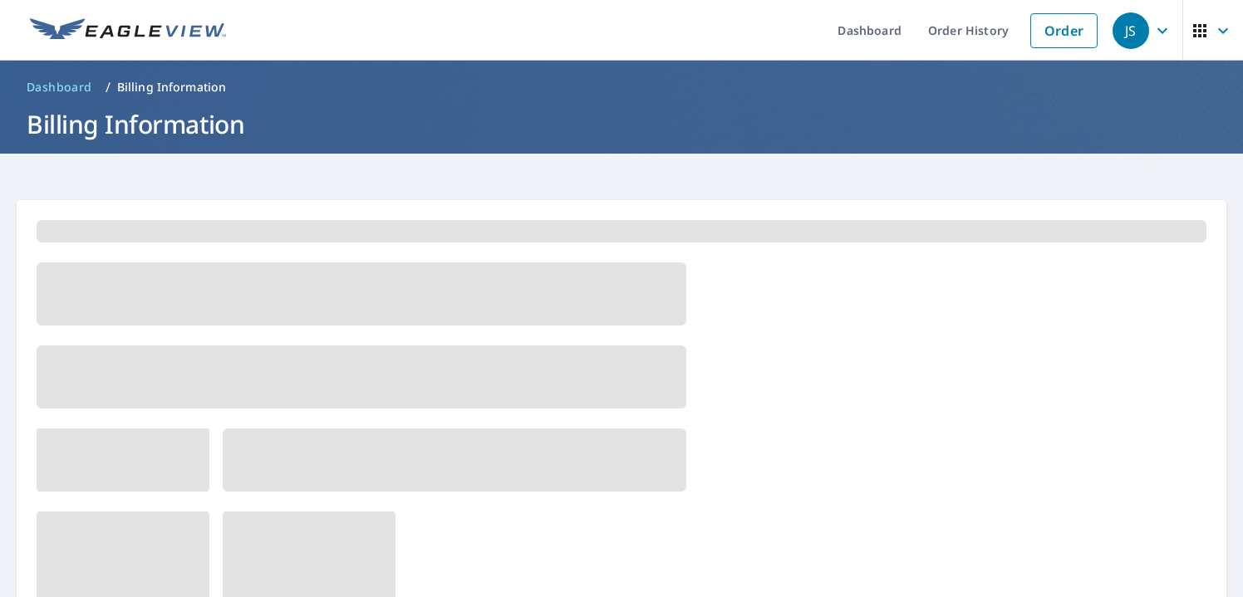
scroll to position [0, 0]
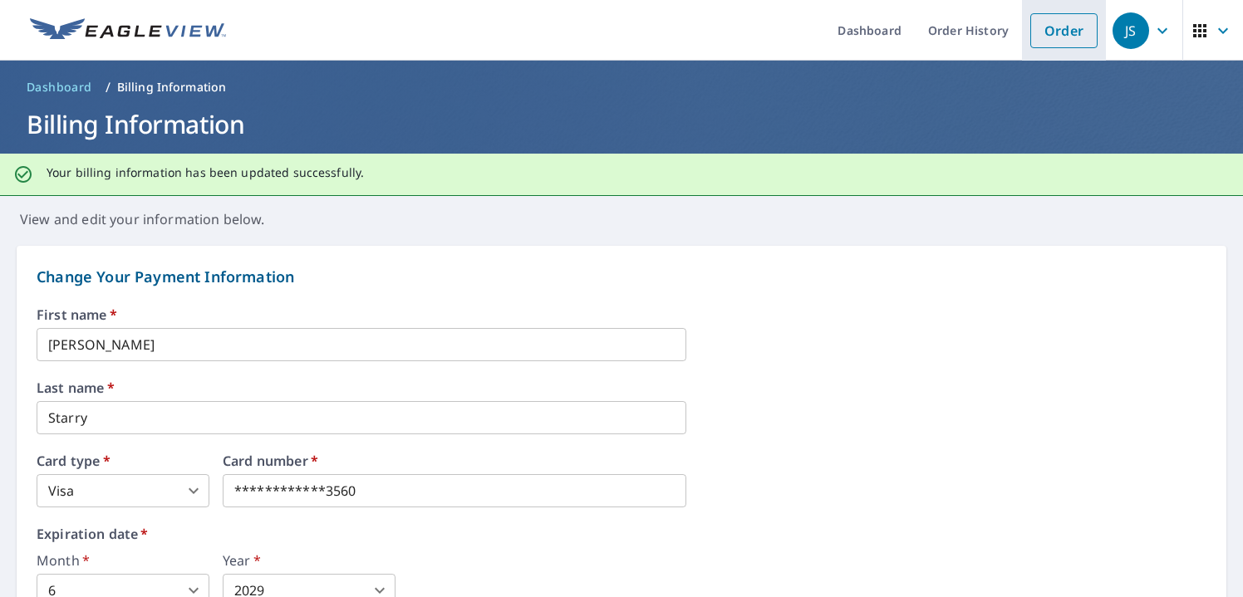
click at [1063, 37] on link "Order" at bounding box center [1063, 30] width 67 height 35
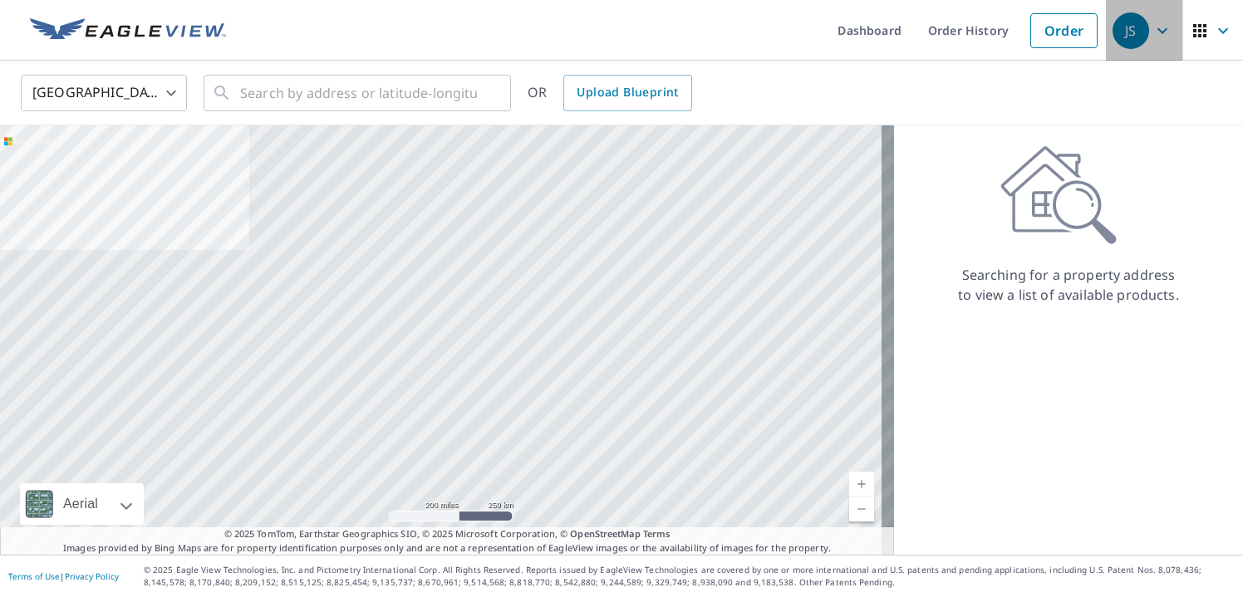
click at [1154, 36] on icon "button" at bounding box center [1162, 31] width 20 height 20
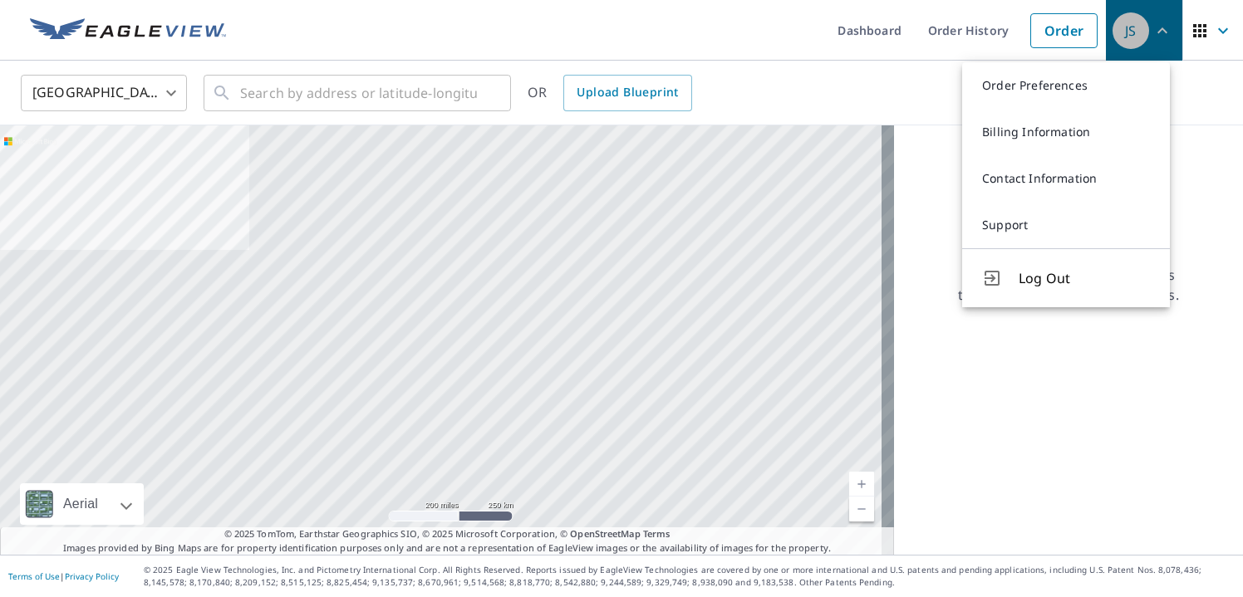
click at [1156, 37] on icon "button" at bounding box center [1162, 31] width 20 height 20
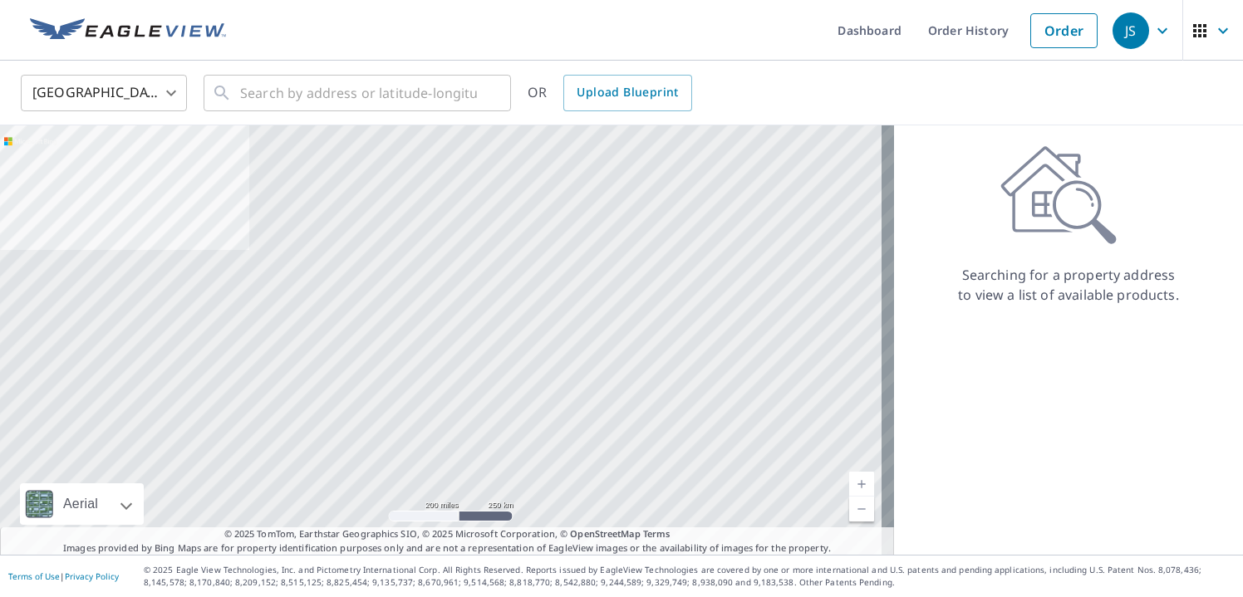
click at [1219, 33] on icon "button" at bounding box center [1223, 31] width 20 height 20
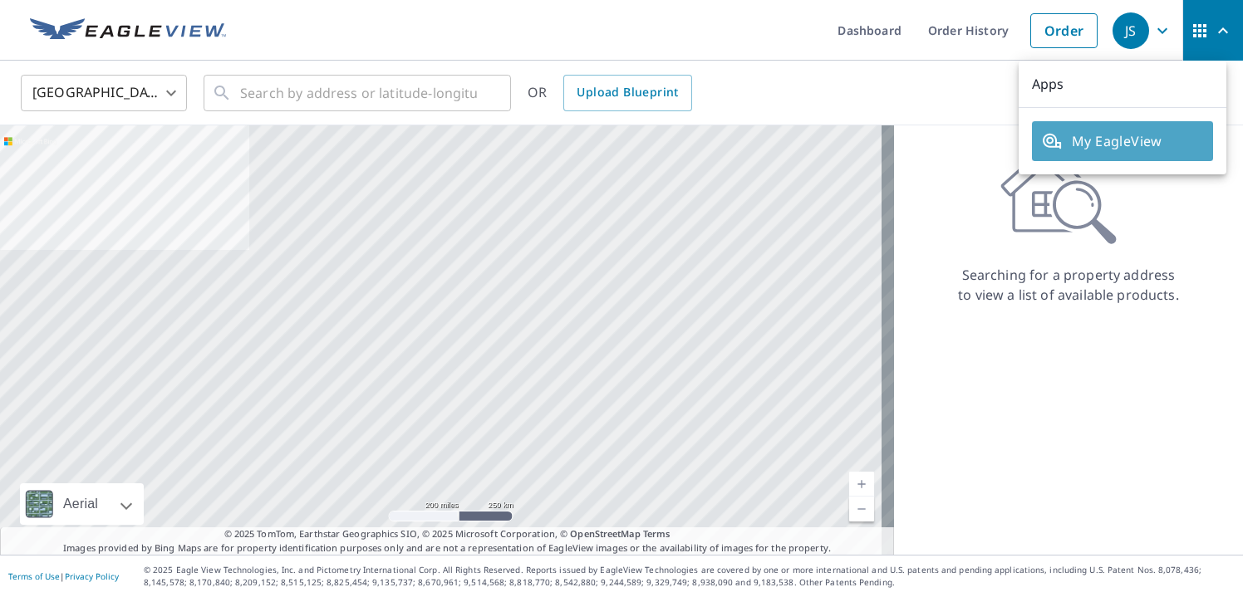
click at [1123, 138] on span "My EagleView" at bounding box center [1122, 141] width 161 height 20
